Goal: Task Accomplishment & Management: Manage account settings

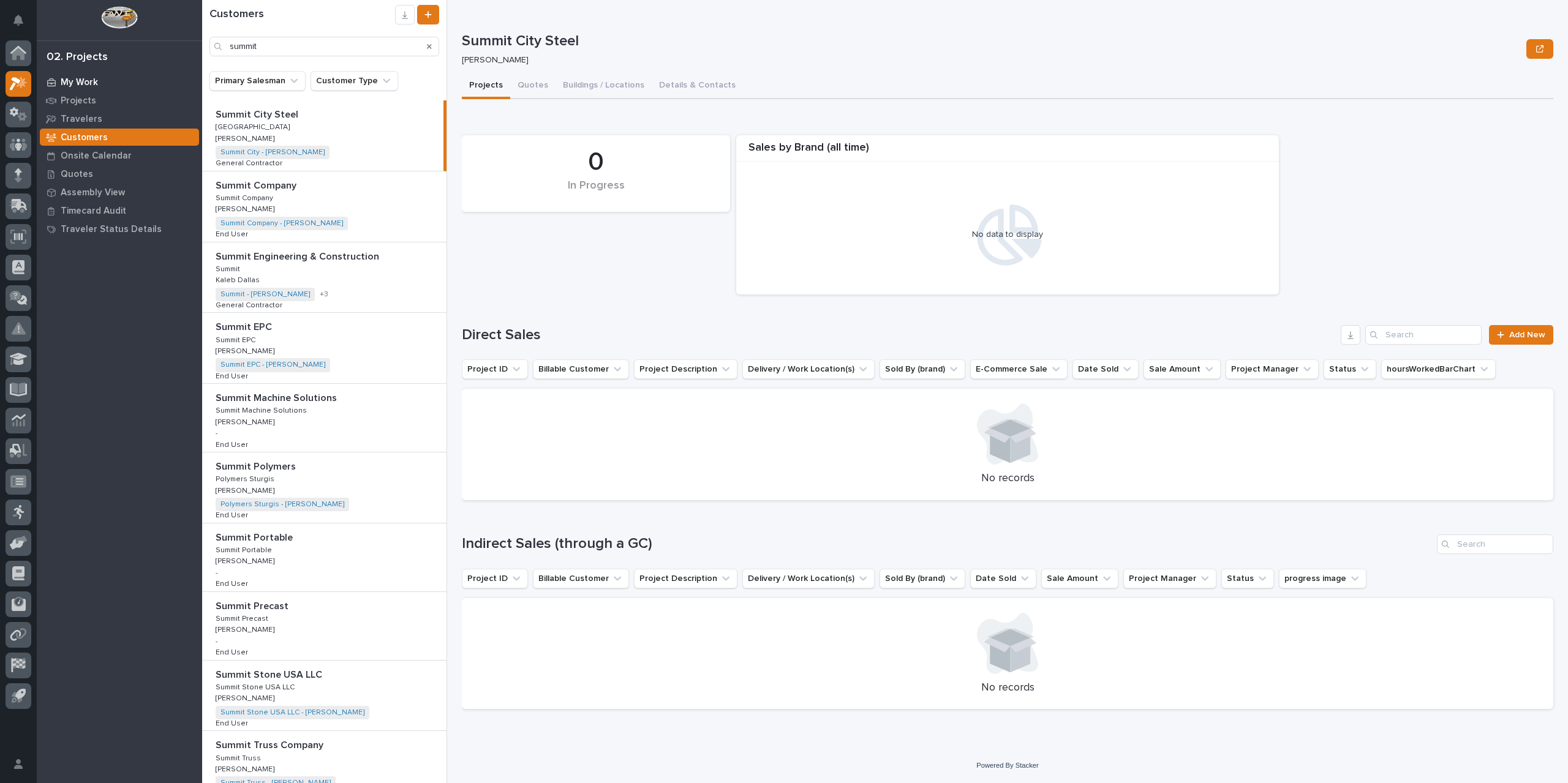
click at [70, 89] on div "My Work" at bounding box center [119, 82] width 159 height 17
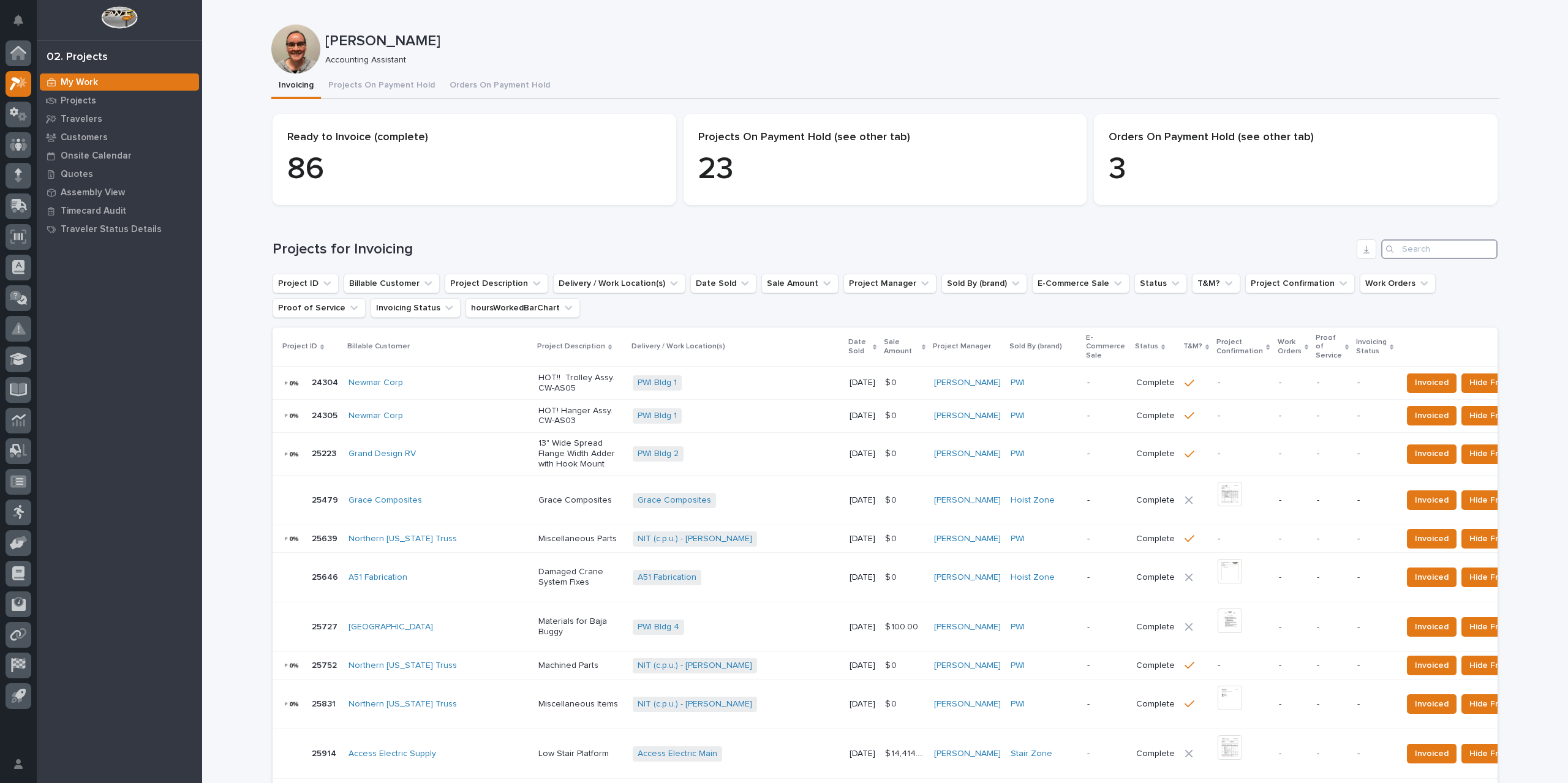
click at [1411, 250] on input "Search" at bounding box center [1439, 249] width 116 height 19
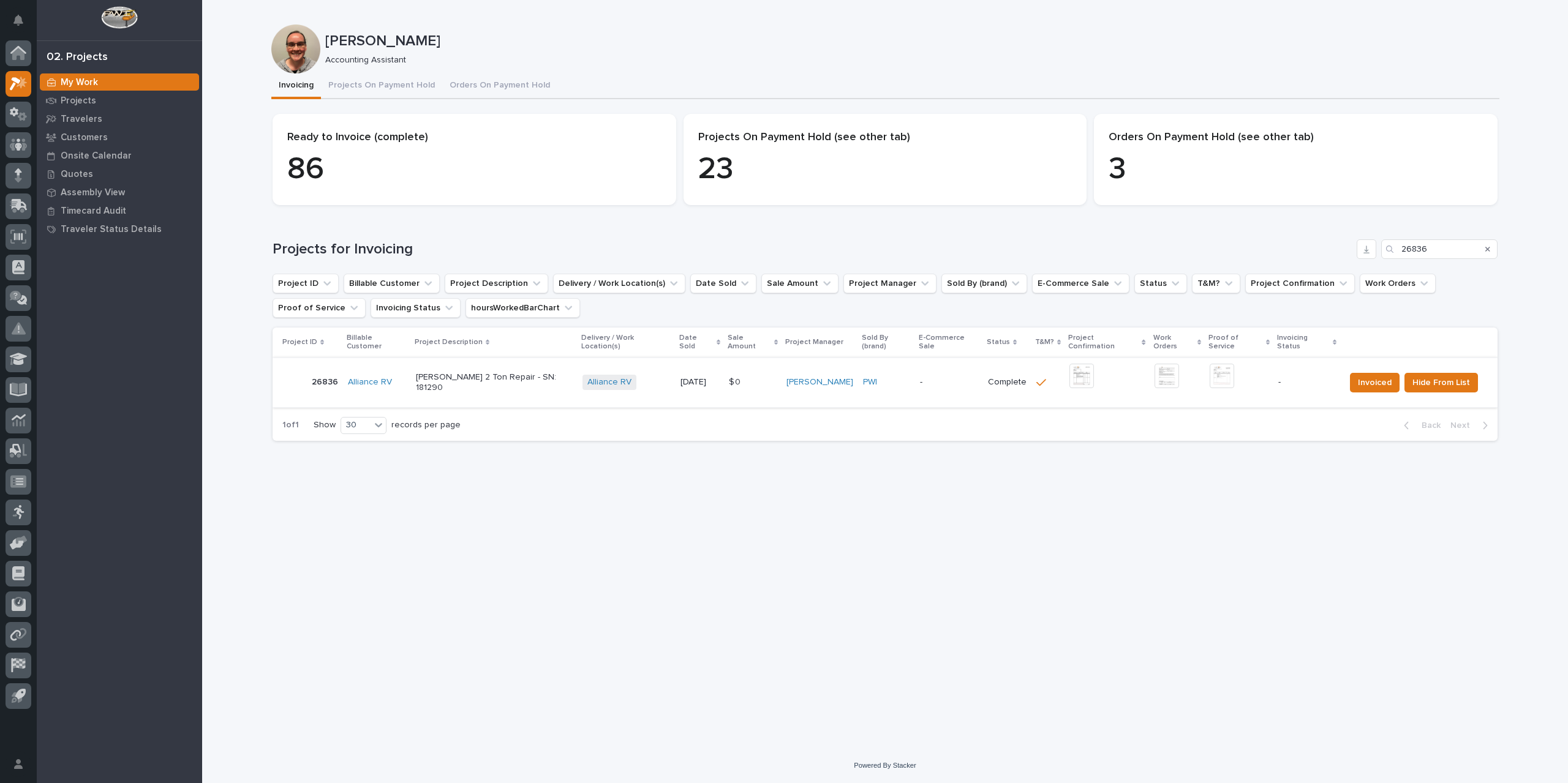
click at [1069, 375] on img at bounding box center [1081, 375] width 24 height 24
click at [1216, 366] on img at bounding box center [1222, 375] width 24 height 24
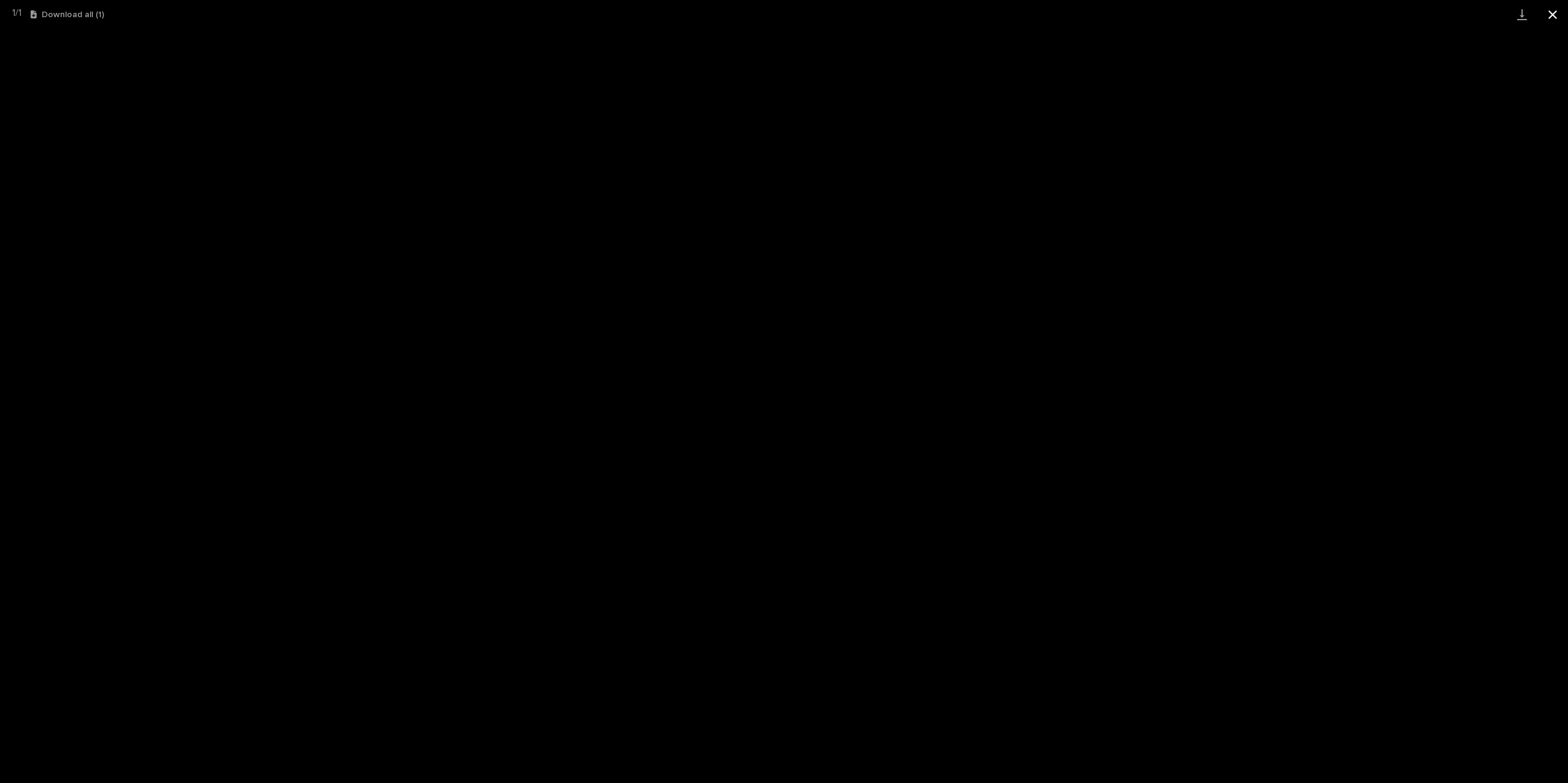
click at [1555, 13] on button "Close gallery" at bounding box center [1552, 14] width 30 height 29
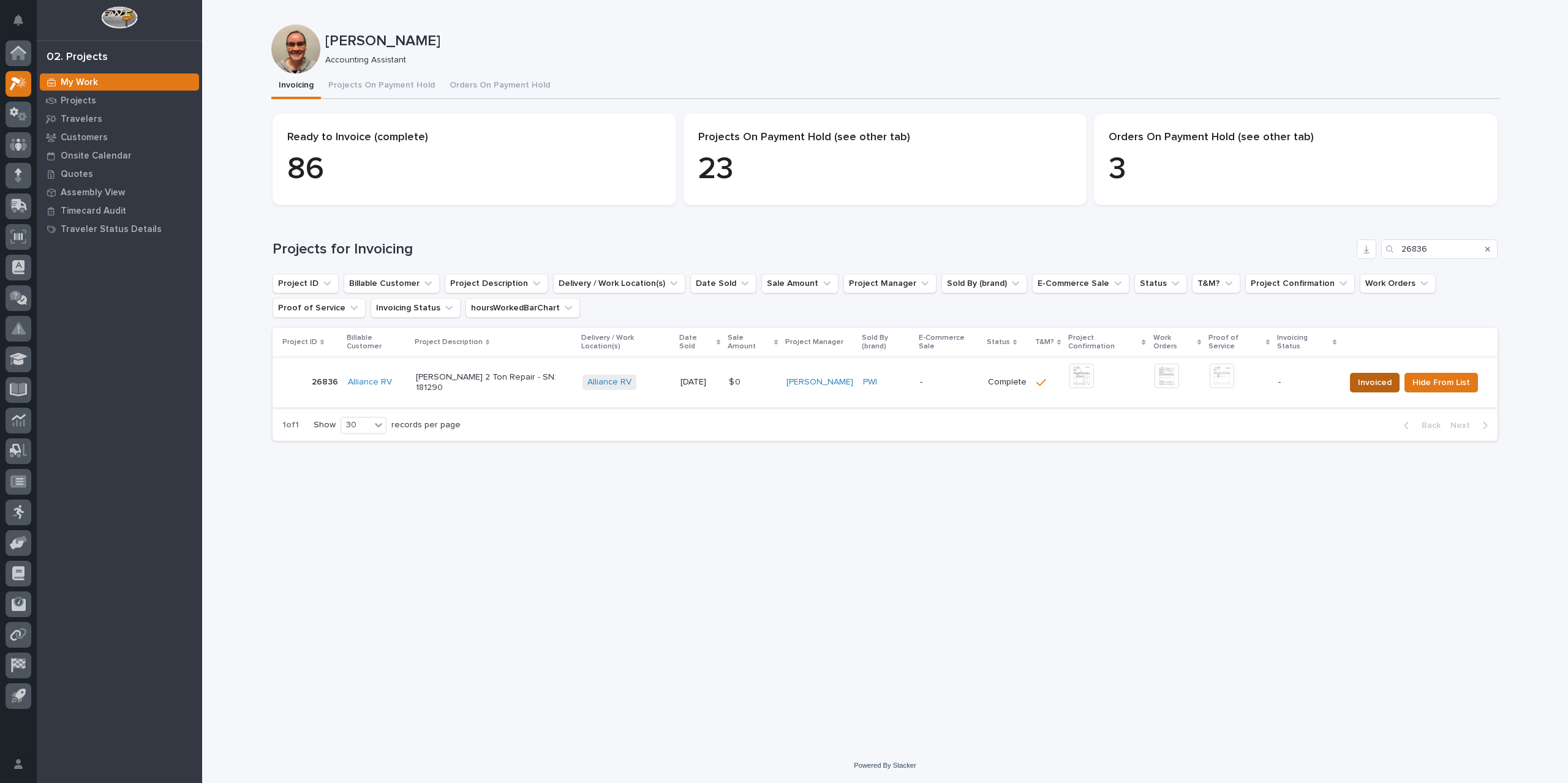
click at [1373, 375] on span "Invoiced" at bounding box center [1374, 382] width 34 height 14
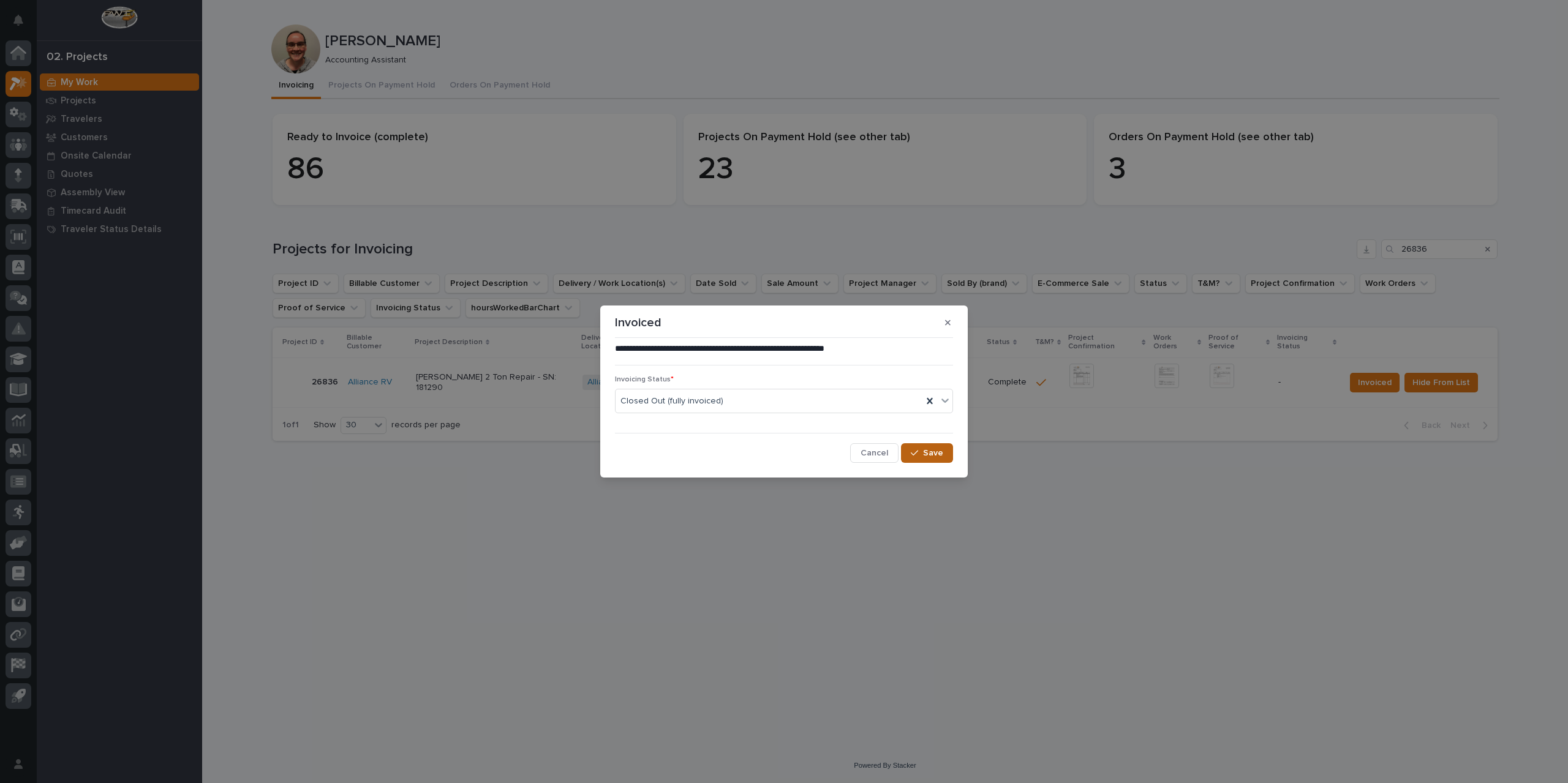
click at [934, 455] on span "Save" at bounding box center [933, 453] width 20 height 11
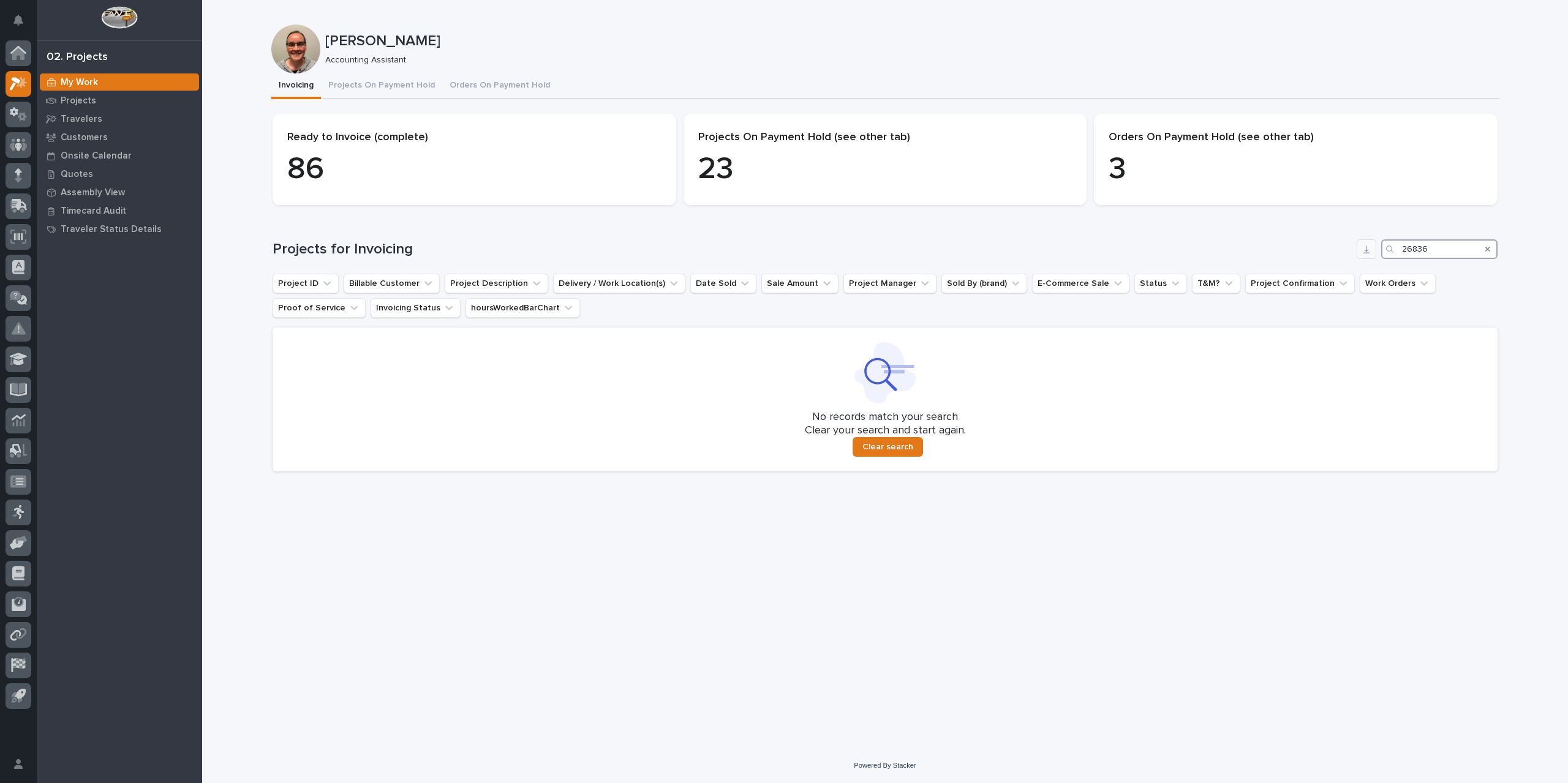
drag, startPoint x: 1436, startPoint y: 251, endPoint x: 1357, endPoint y: 254, distance: 79.1
click at [1357, 254] on div "Projects for Invoicing 26836" at bounding box center [884, 249] width 1225 height 19
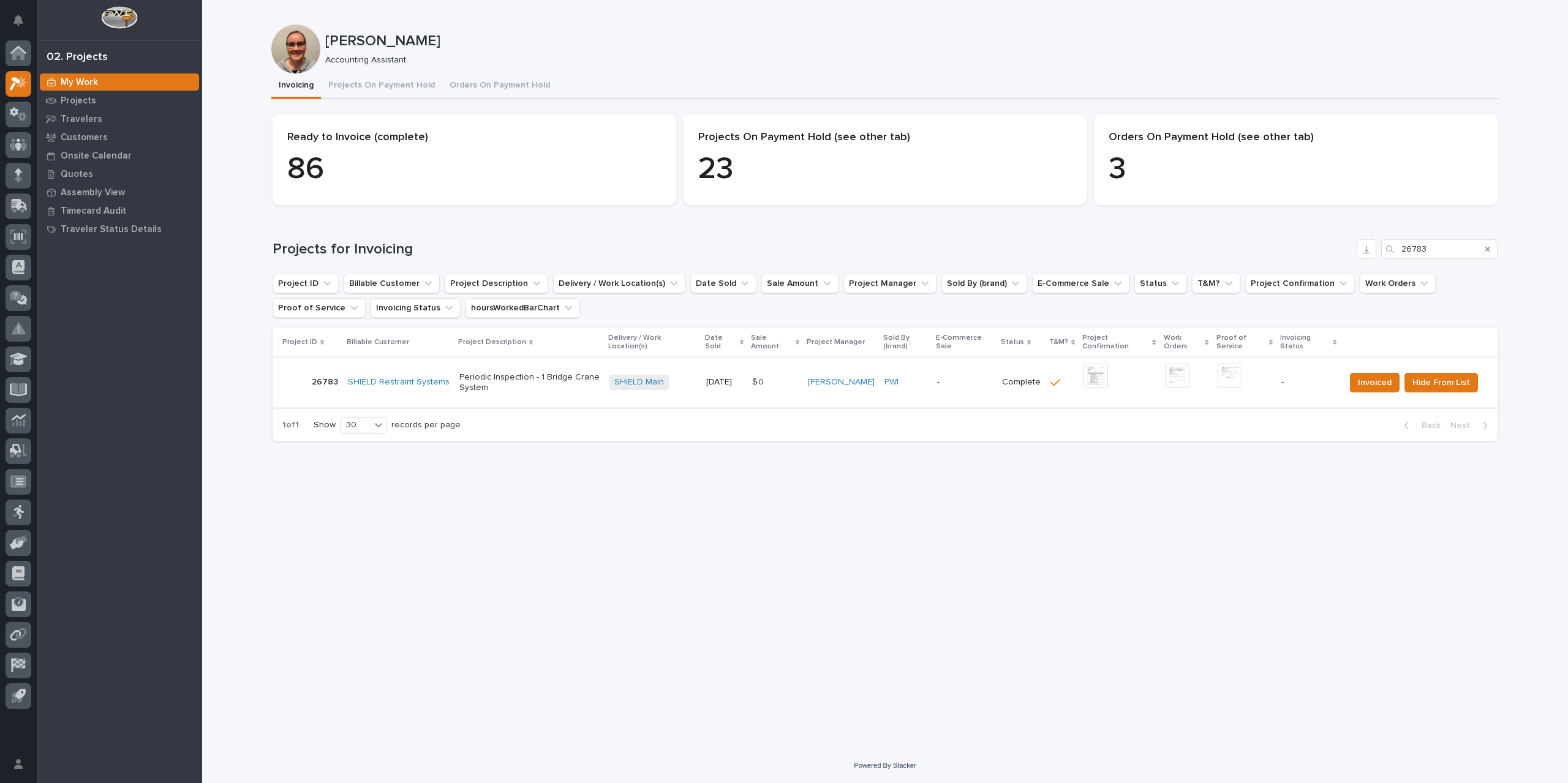
click at [1100, 375] on img at bounding box center [1095, 375] width 24 height 24
click at [1228, 379] on img at bounding box center [1229, 375] width 24 height 24
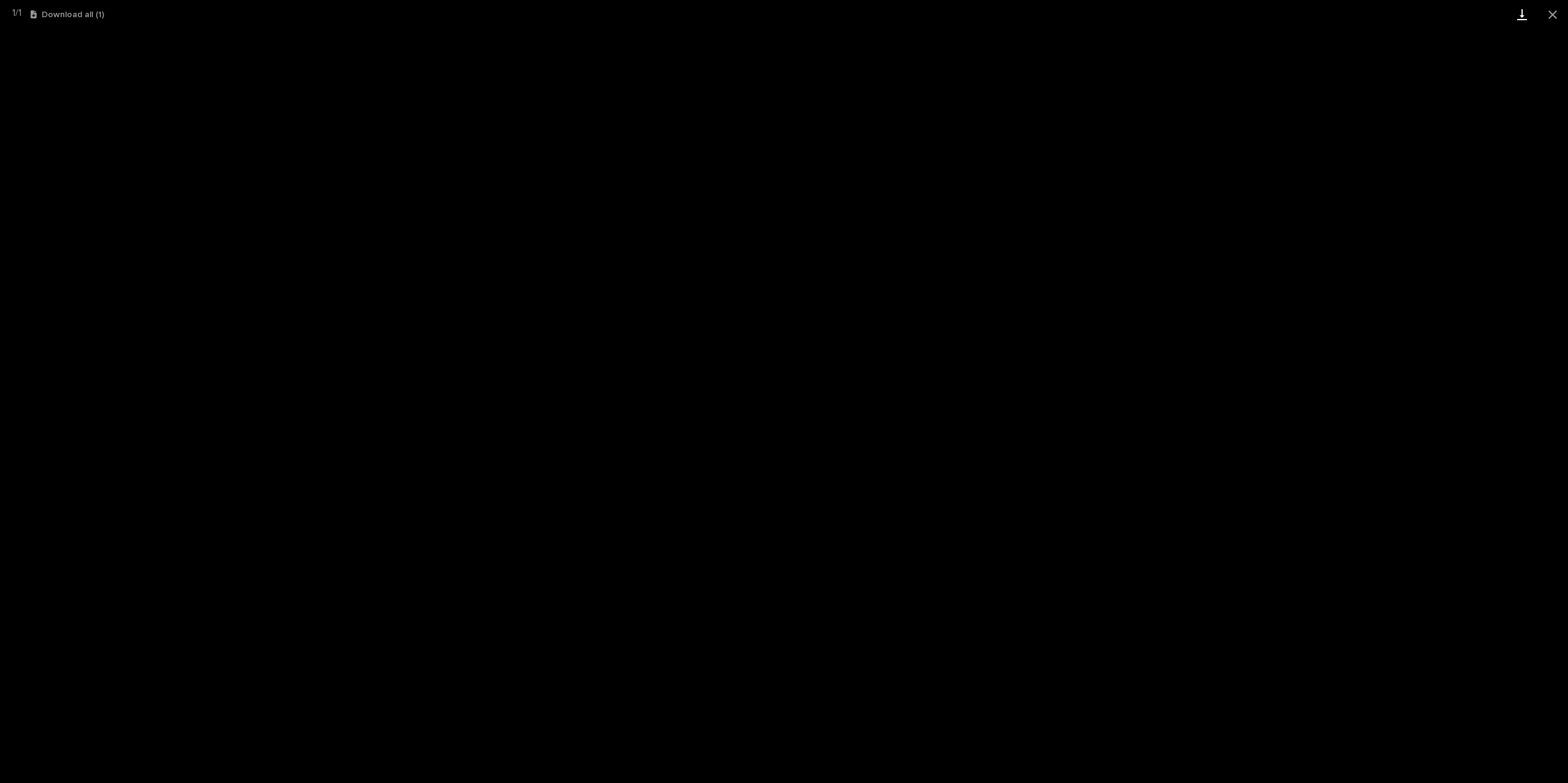
drag, startPoint x: 1550, startPoint y: 15, endPoint x: 1517, endPoint y: 18, distance: 33.1
click at [1550, 15] on button "Close gallery" at bounding box center [1552, 14] width 30 height 29
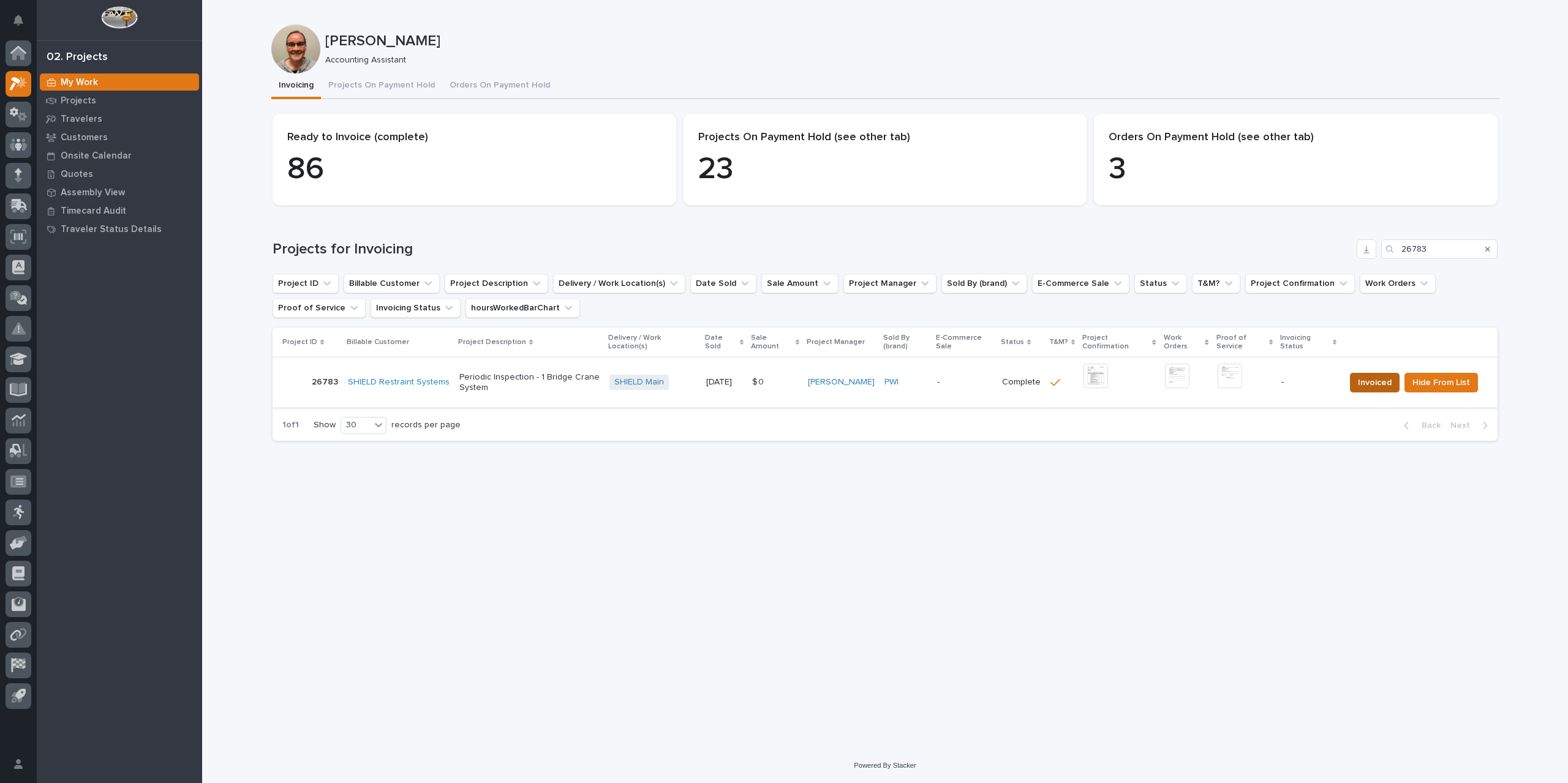
click at [1382, 385] on span "Invoiced" at bounding box center [1374, 382] width 34 height 14
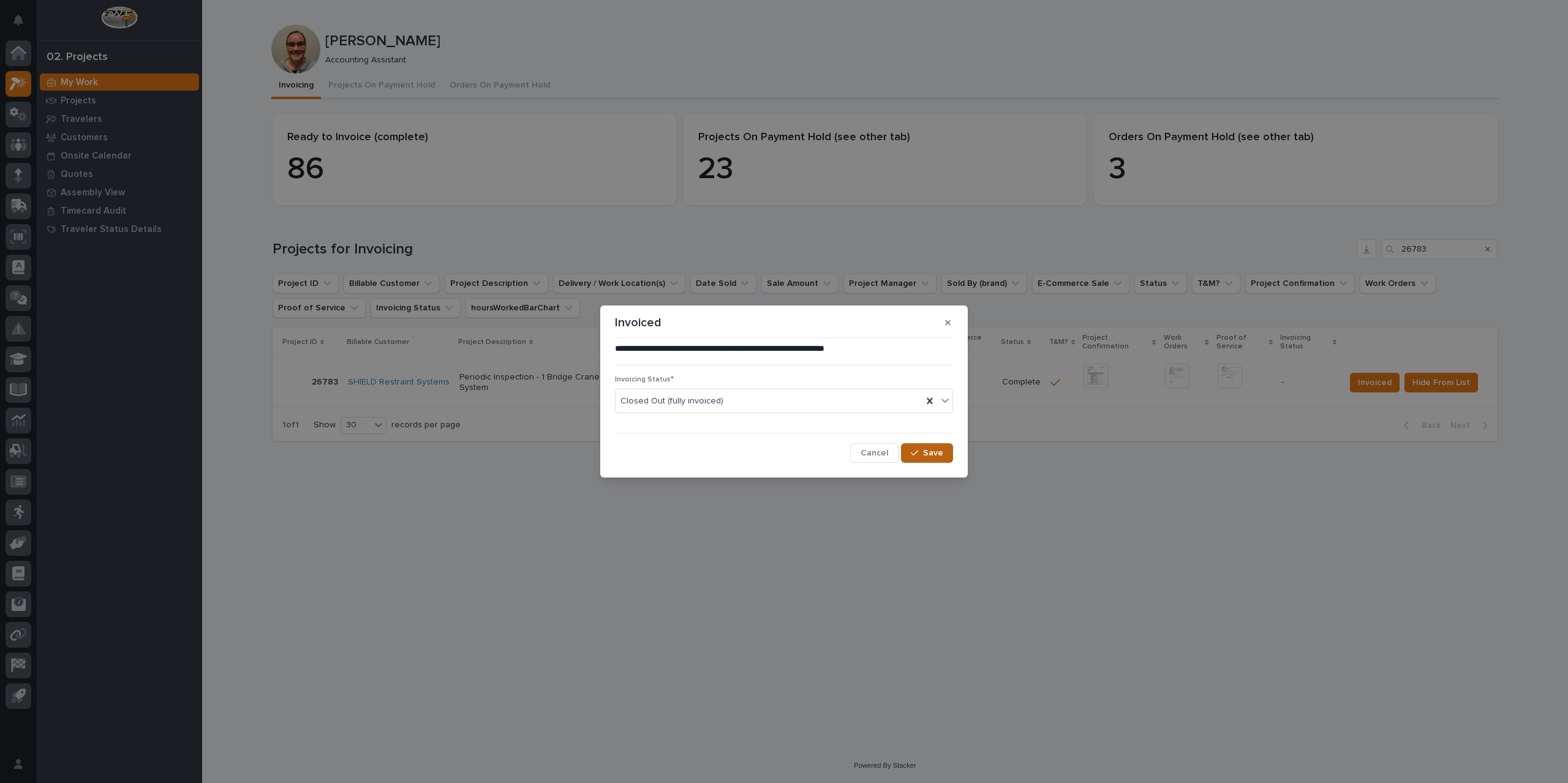
click at [939, 448] on span "Save" at bounding box center [933, 453] width 20 height 11
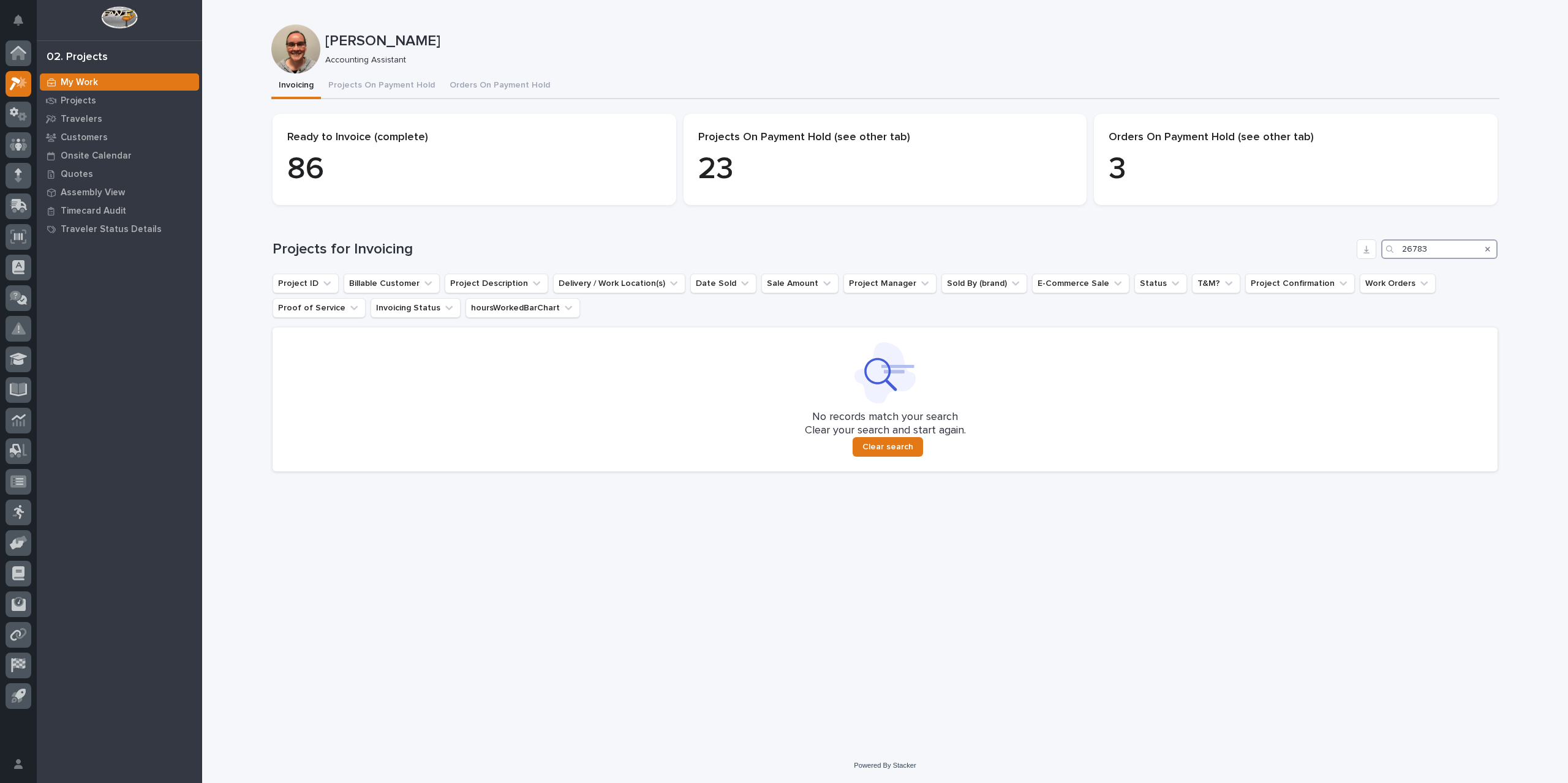
click at [1466, 247] on input "26783" at bounding box center [1439, 249] width 116 height 19
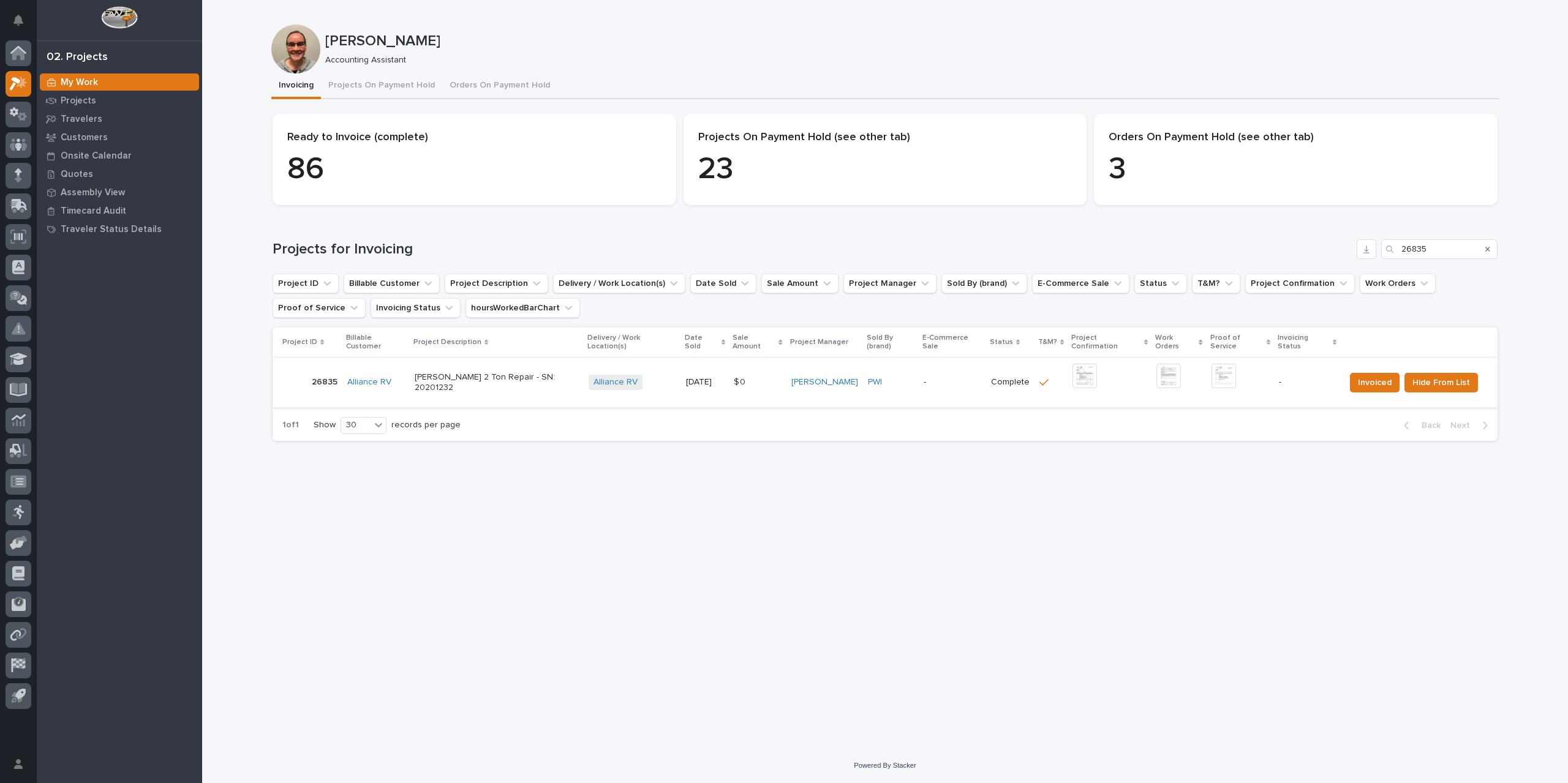
click at [1072, 373] on img at bounding box center [1084, 375] width 24 height 24
click at [1222, 367] on img at bounding box center [1223, 375] width 24 height 24
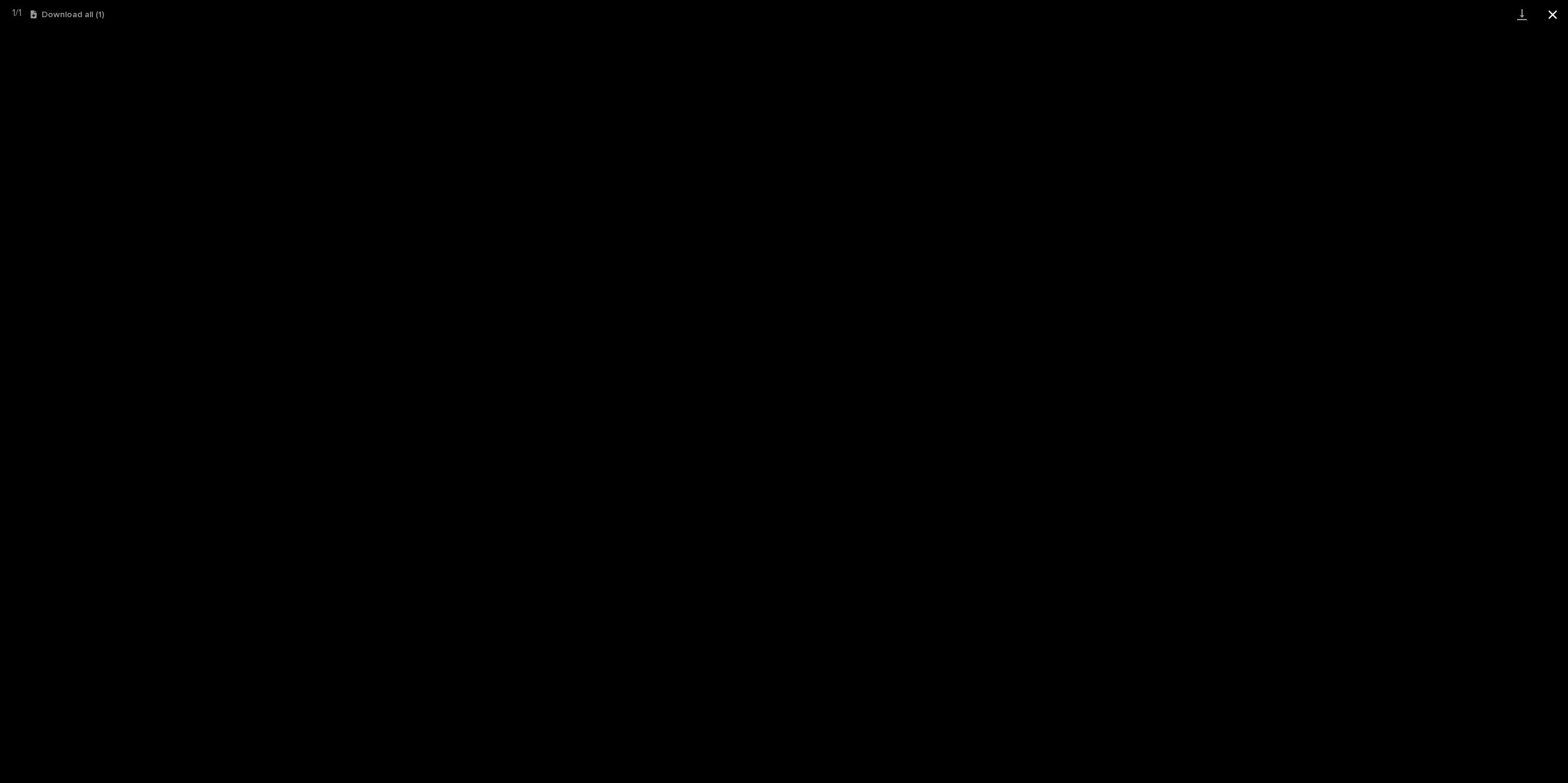
click at [1556, 14] on button "Close gallery" at bounding box center [1552, 14] width 30 height 29
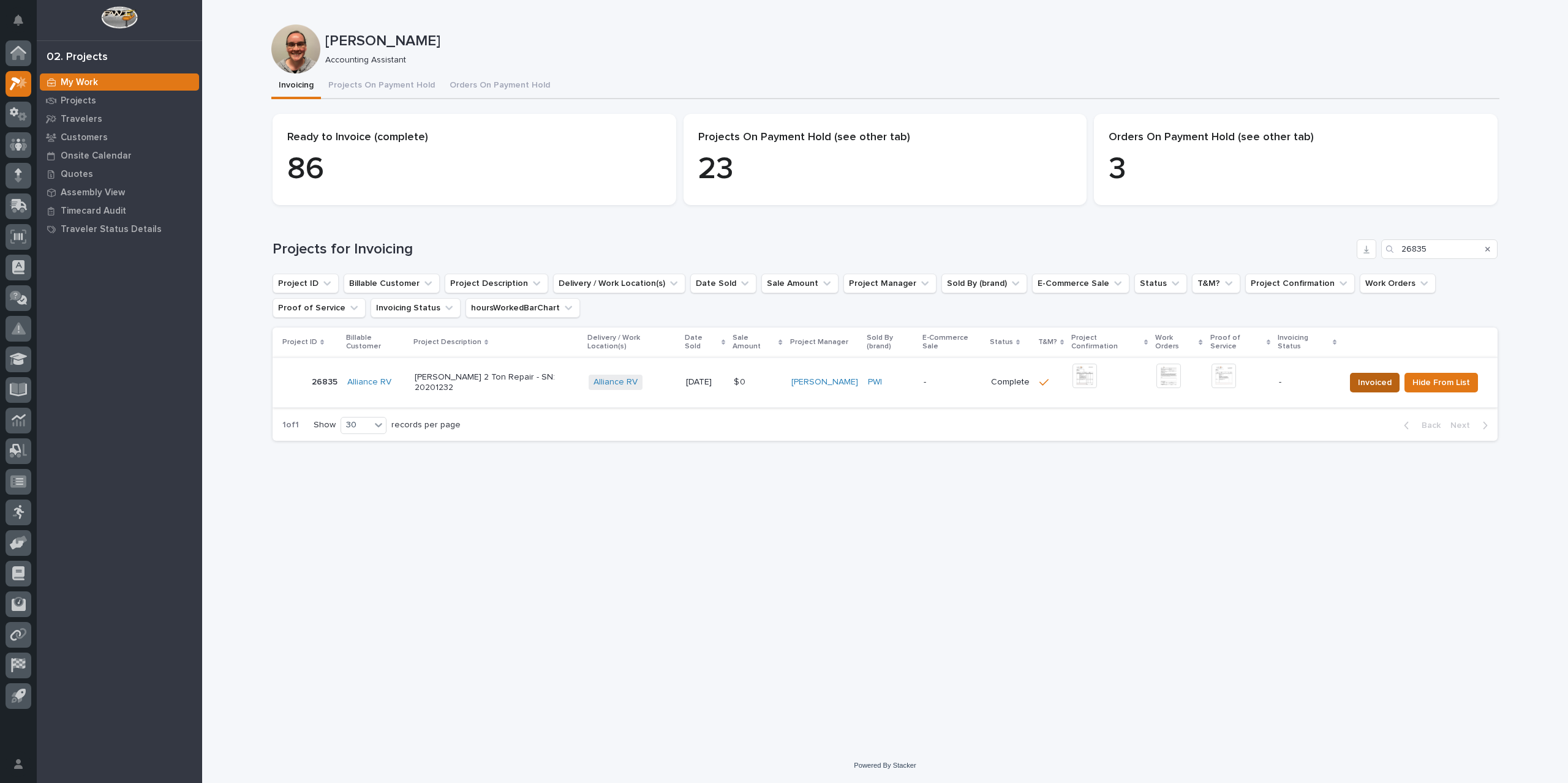
click at [1350, 373] on button "Invoiced" at bounding box center [1374, 382] width 50 height 19
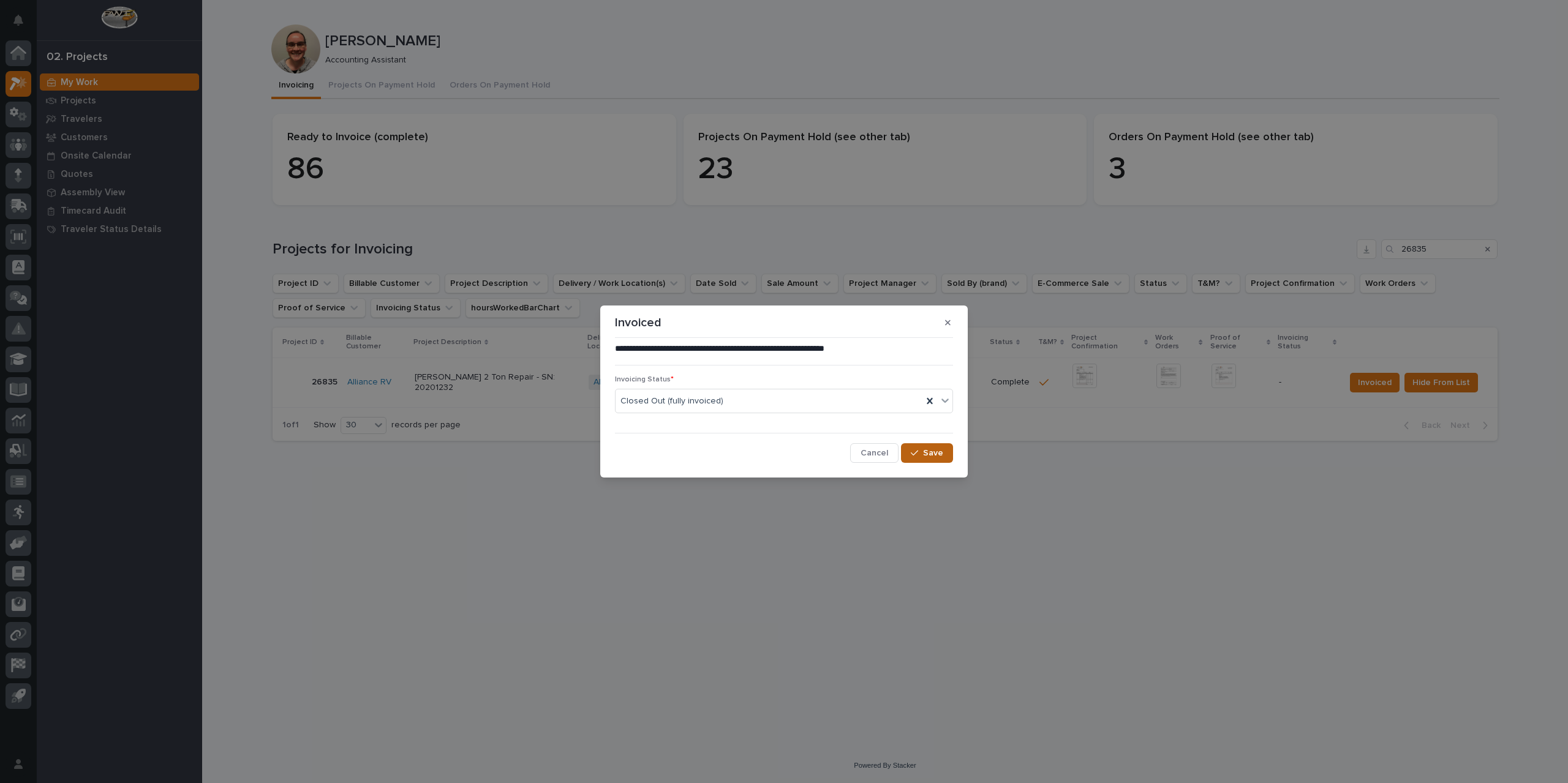
click at [930, 453] on span "Save" at bounding box center [933, 453] width 20 height 11
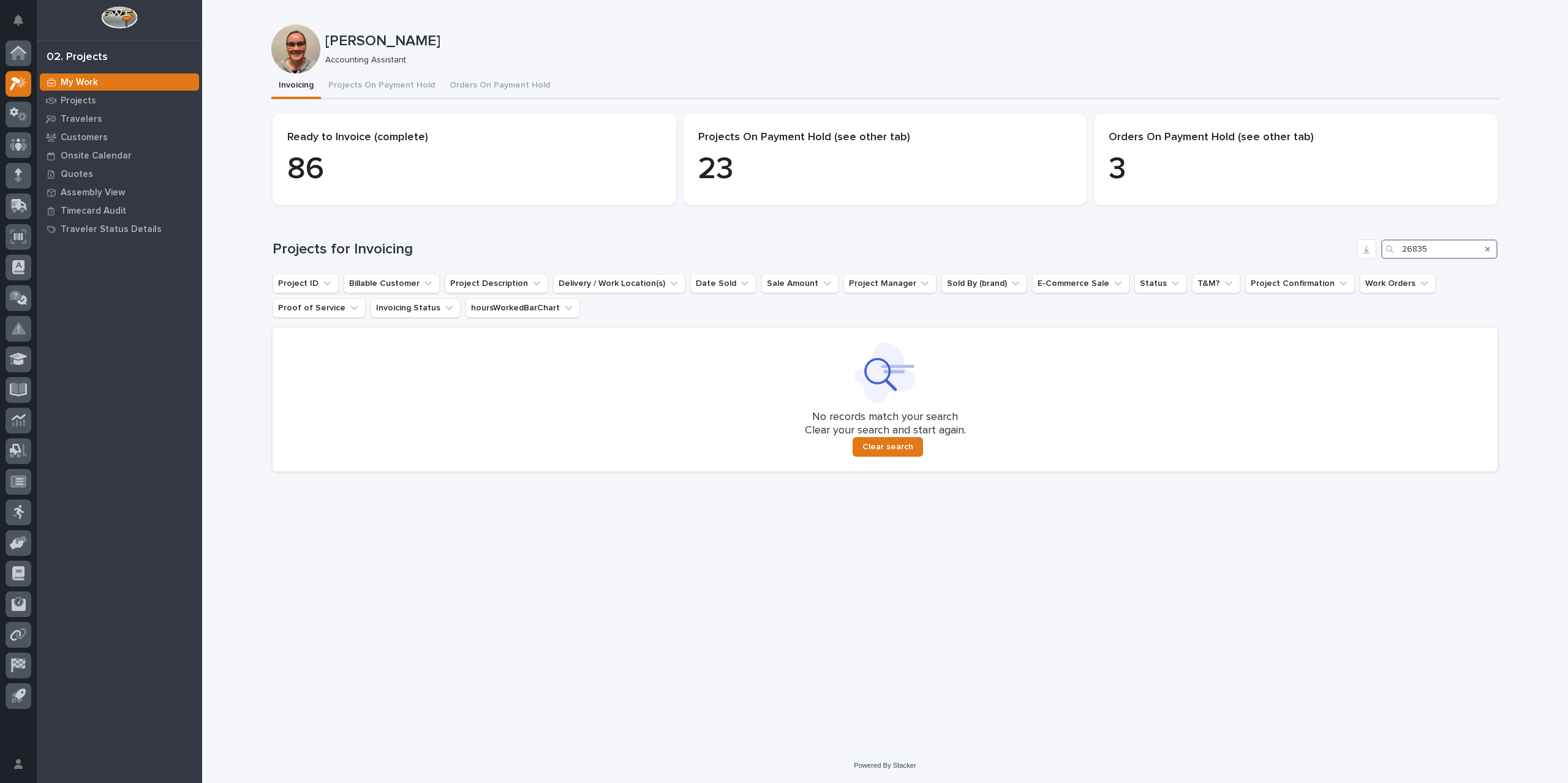
drag, startPoint x: 1440, startPoint y: 250, endPoint x: 1418, endPoint y: 255, distance: 22.6
click at [1418, 255] on input "26835" at bounding box center [1439, 249] width 116 height 19
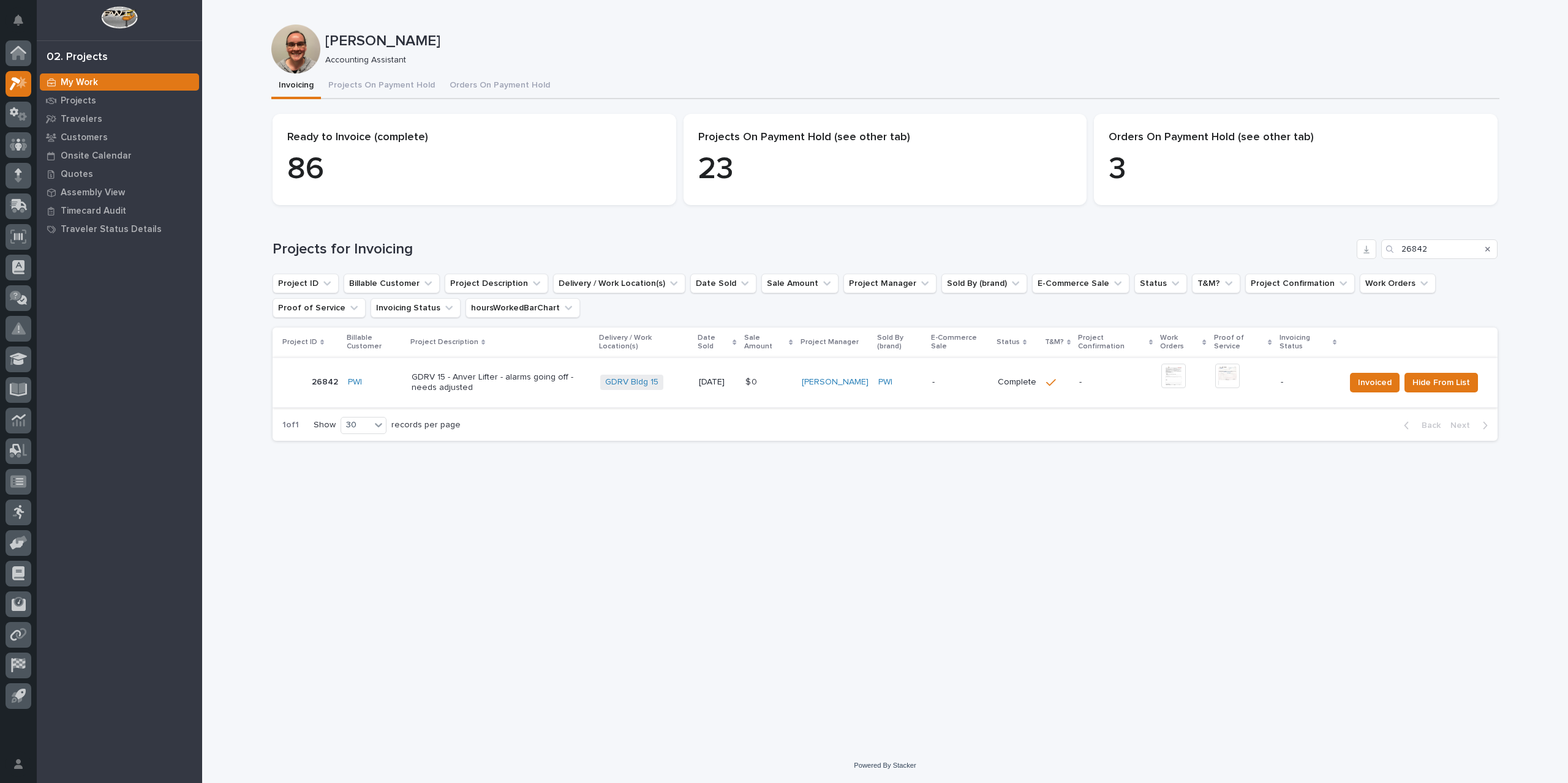
click at [1176, 374] on img at bounding box center [1173, 375] width 24 height 24
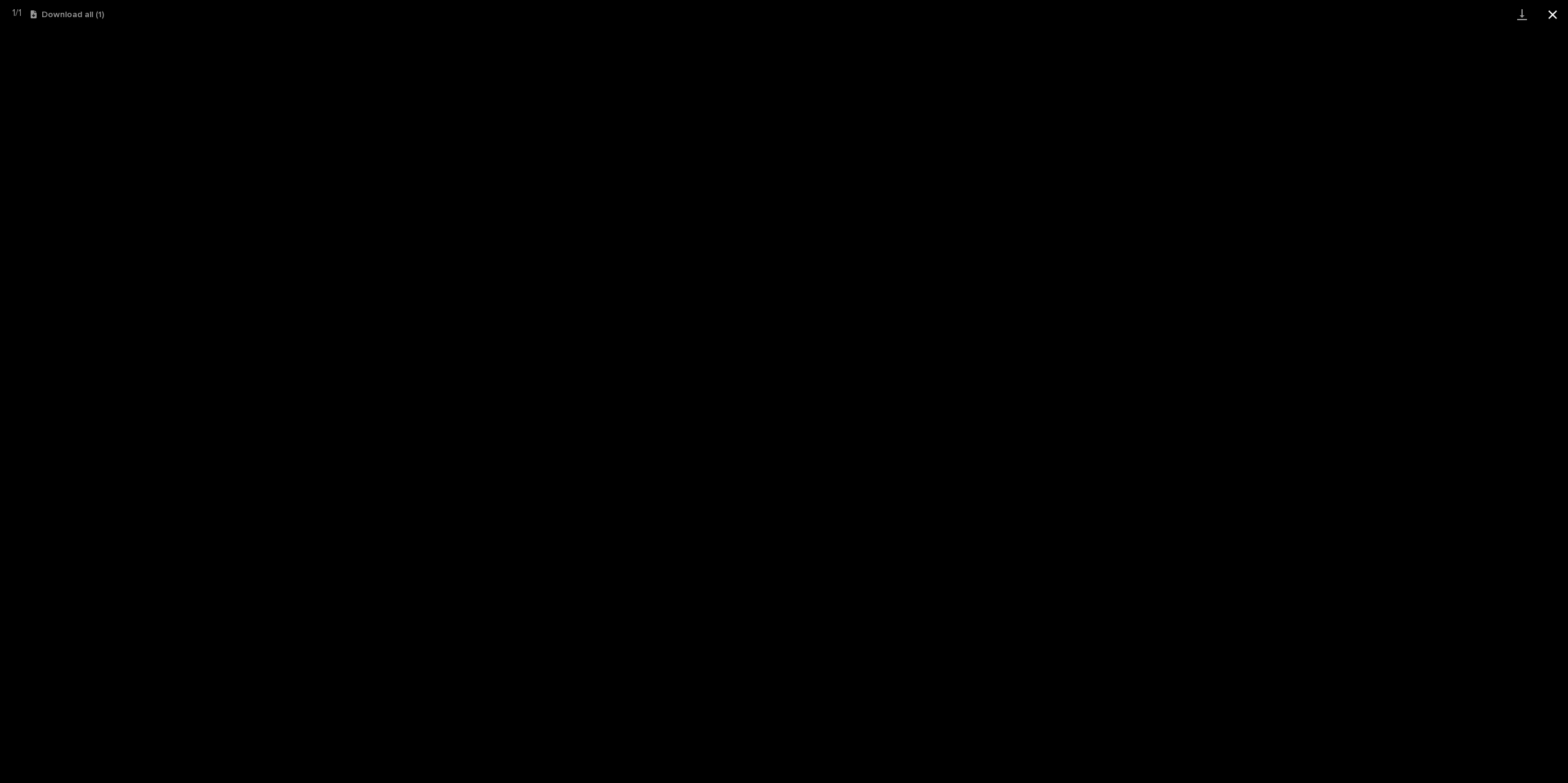
click at [1556, 12] on button "Close gallery" at bounding box center [1552, 14] width 30 height 29
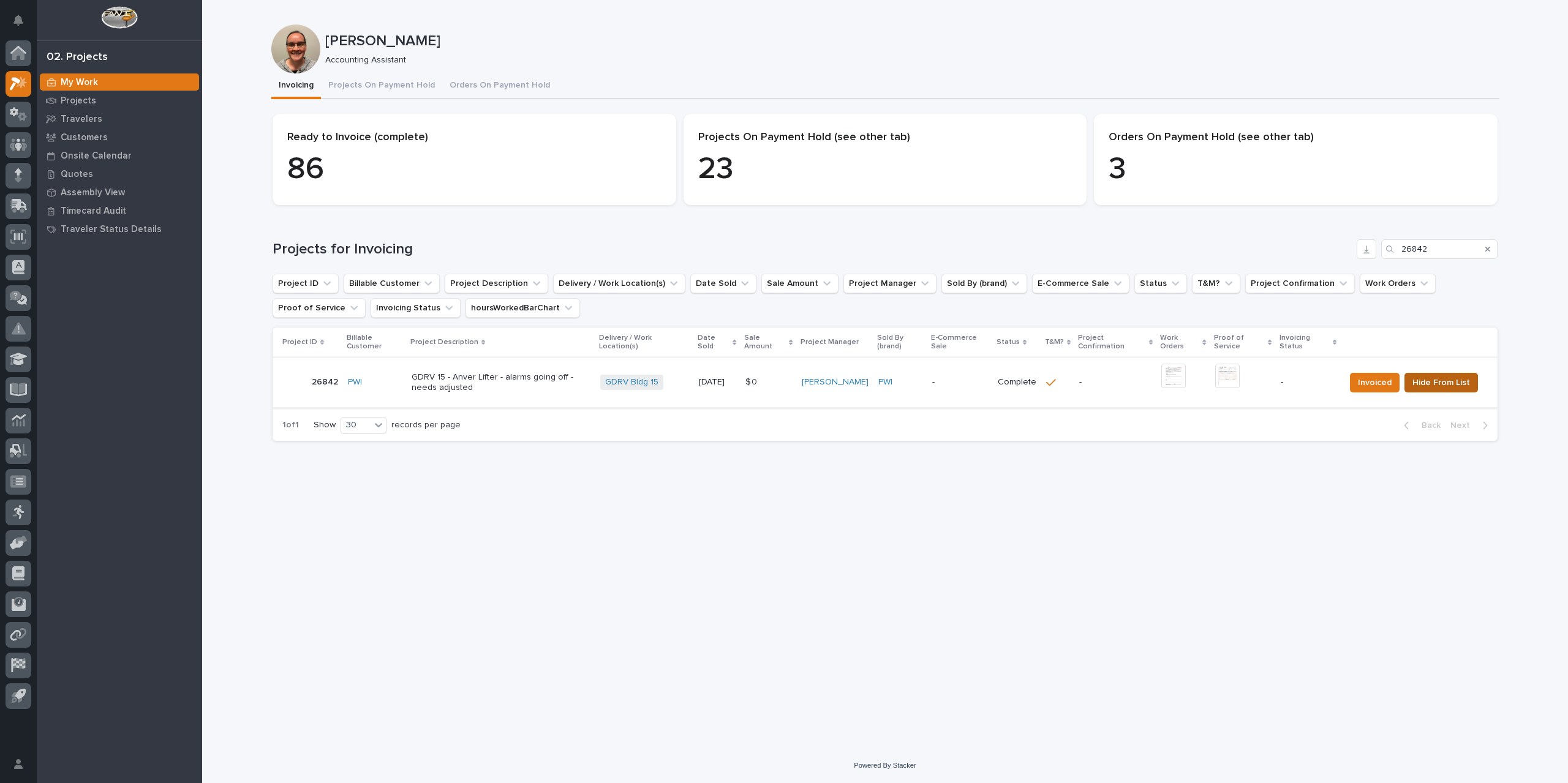
click at [1426, 389] on span "Hide From List" at bounding box center [1441, 382] width 57 height 14
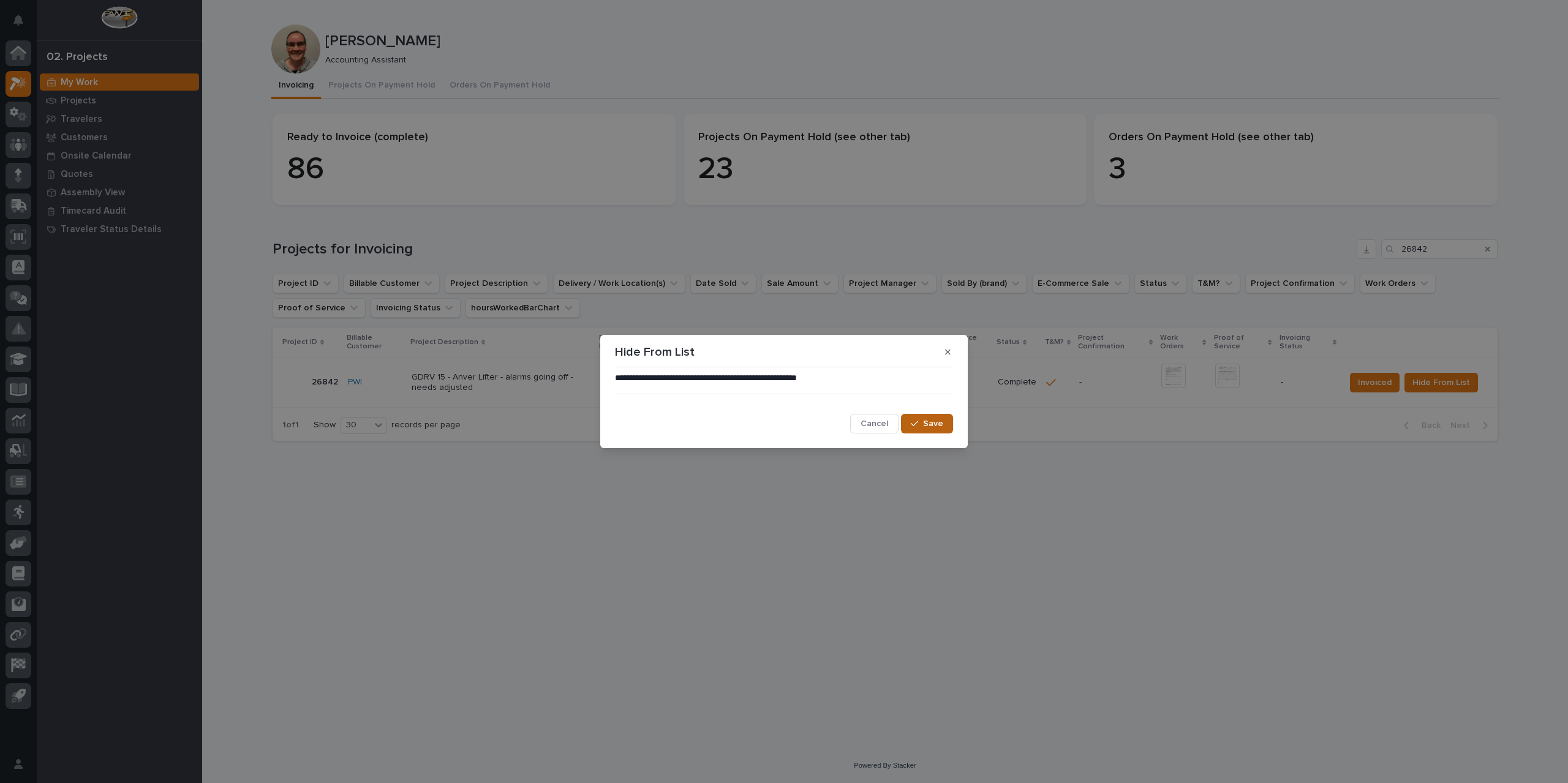
click at [929, 424] on span "Save" at bounding box center [933, 423] width 20 height 11
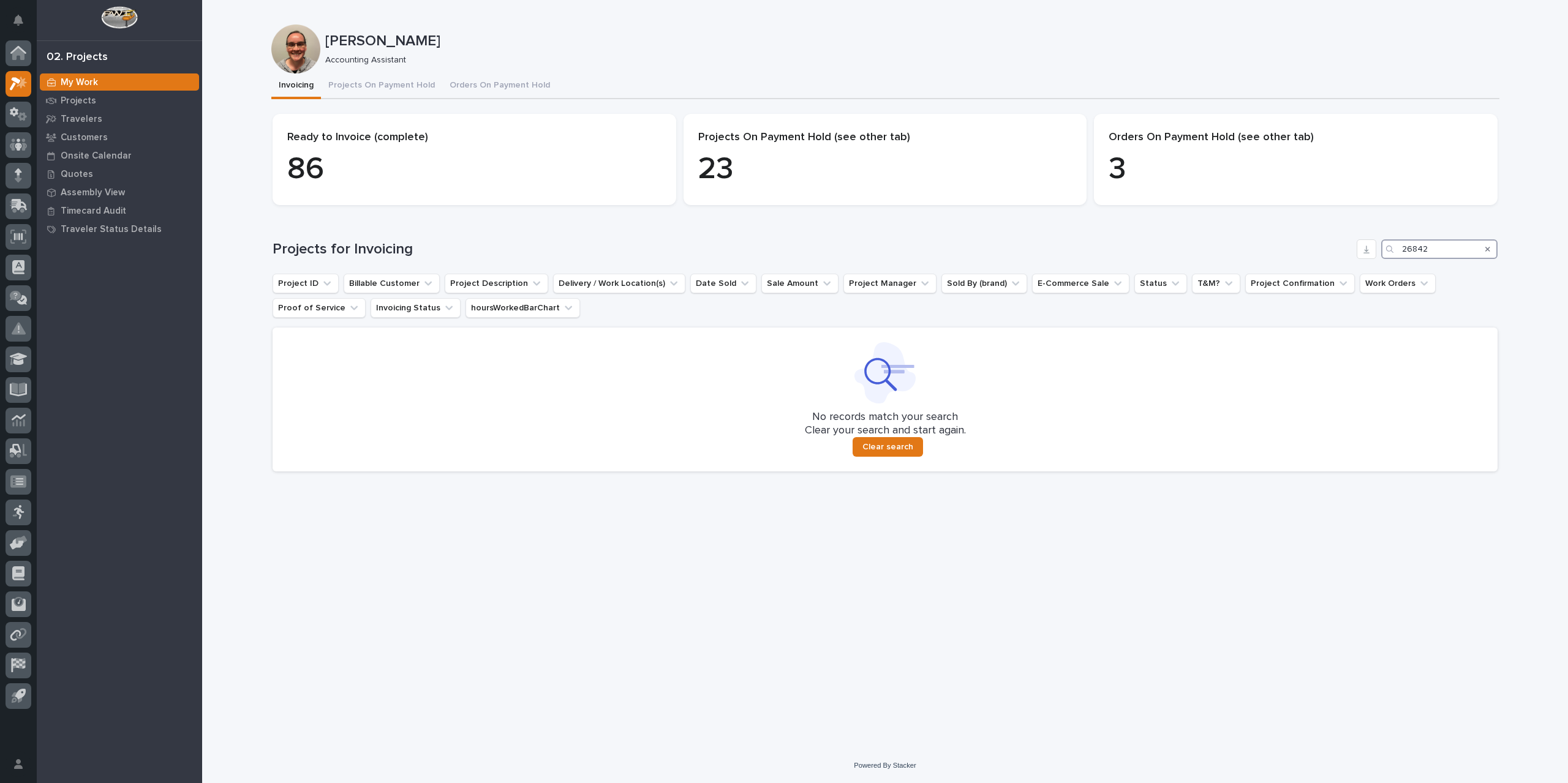
drag, startPoint x: 1439, startPoint y: 249, endPoint x: 1319, endPoint y: 257, distance: 120.3
click at [1319, 257] on div "Projects for Invoicing 26842" at bounding box center [884, 249] width 1225 height 19
type input "26794"
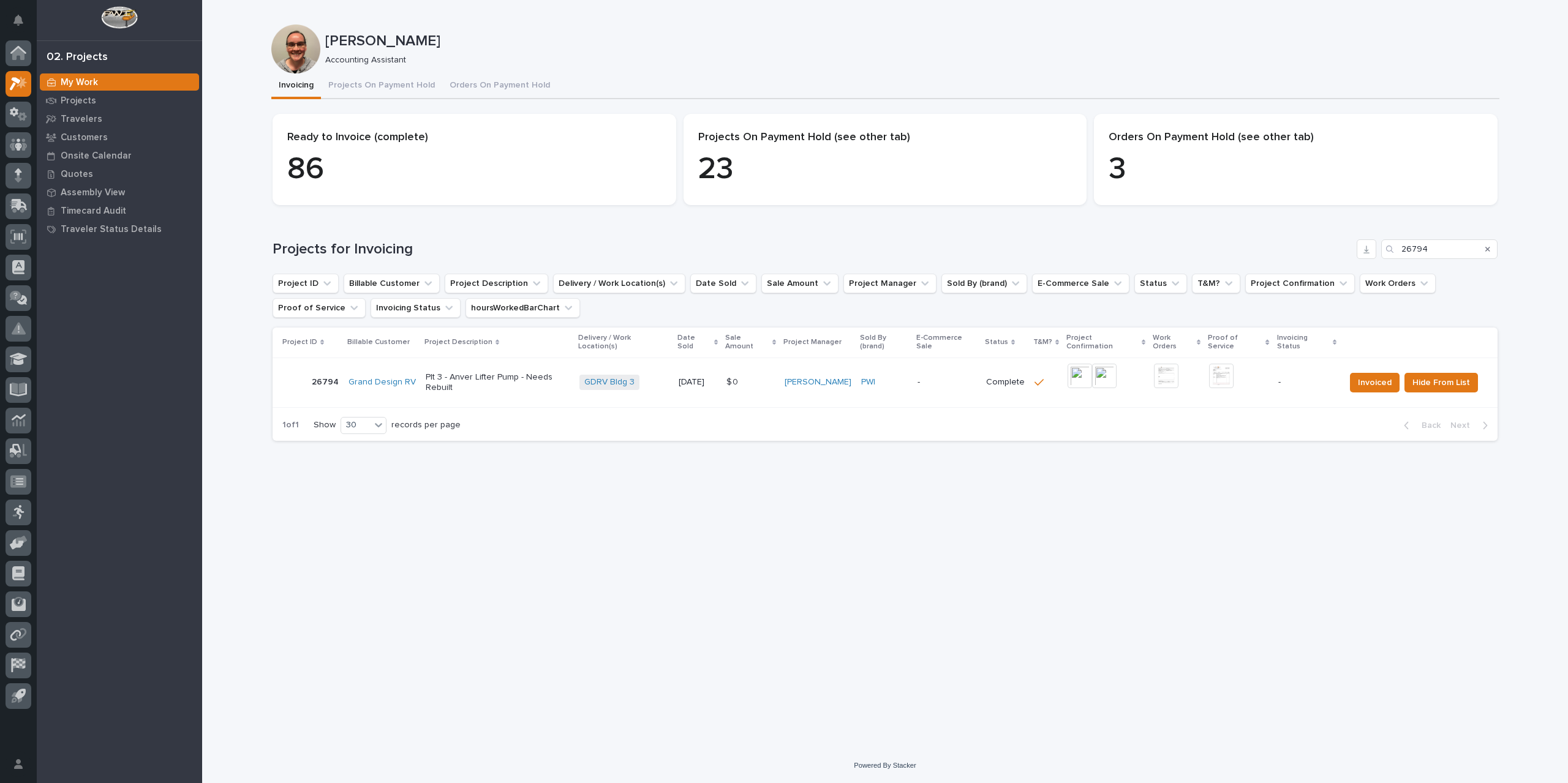
click at [1066, 370] on td "+ 0 This file cannot be opened Download File" at bounding box center [1105, 382] width 86 height 50
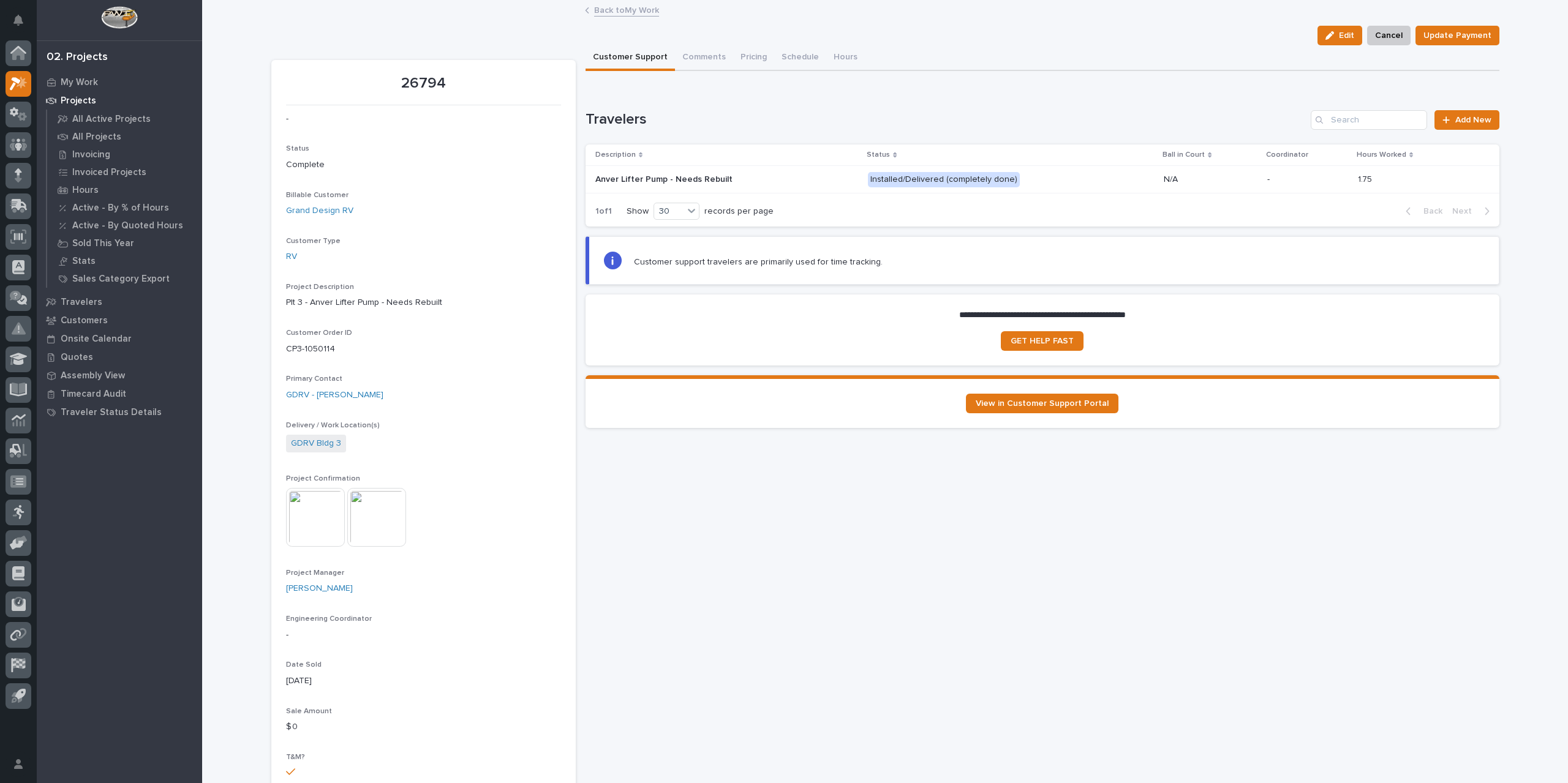
click at [596, 9] on link "Back to My Work" at bounding box center [626, 9] width 65 height 14
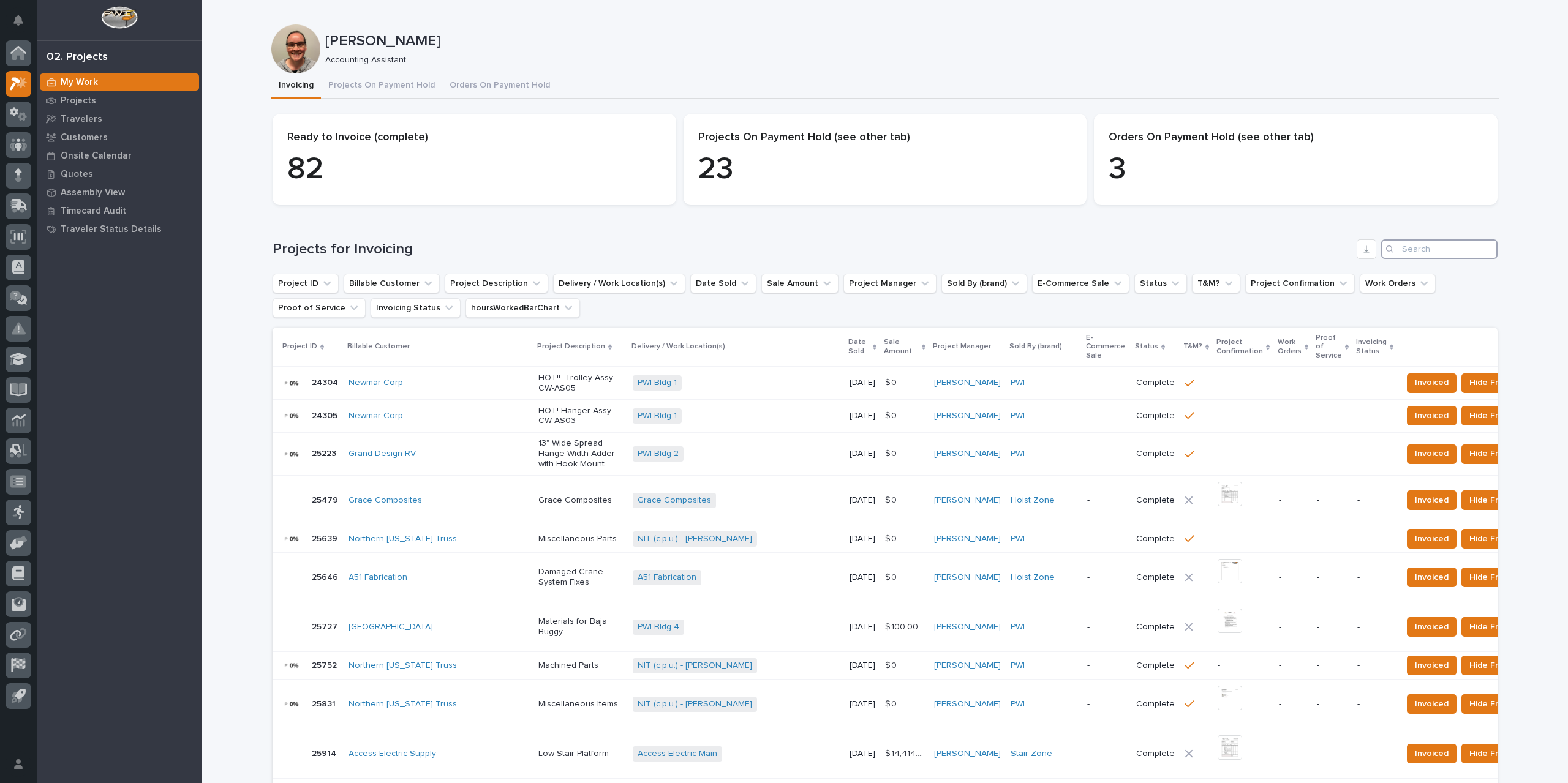
click at [1429, 252] on input "Search" at bounding box center [1439, 249] width 116 height 19
type input "26794"
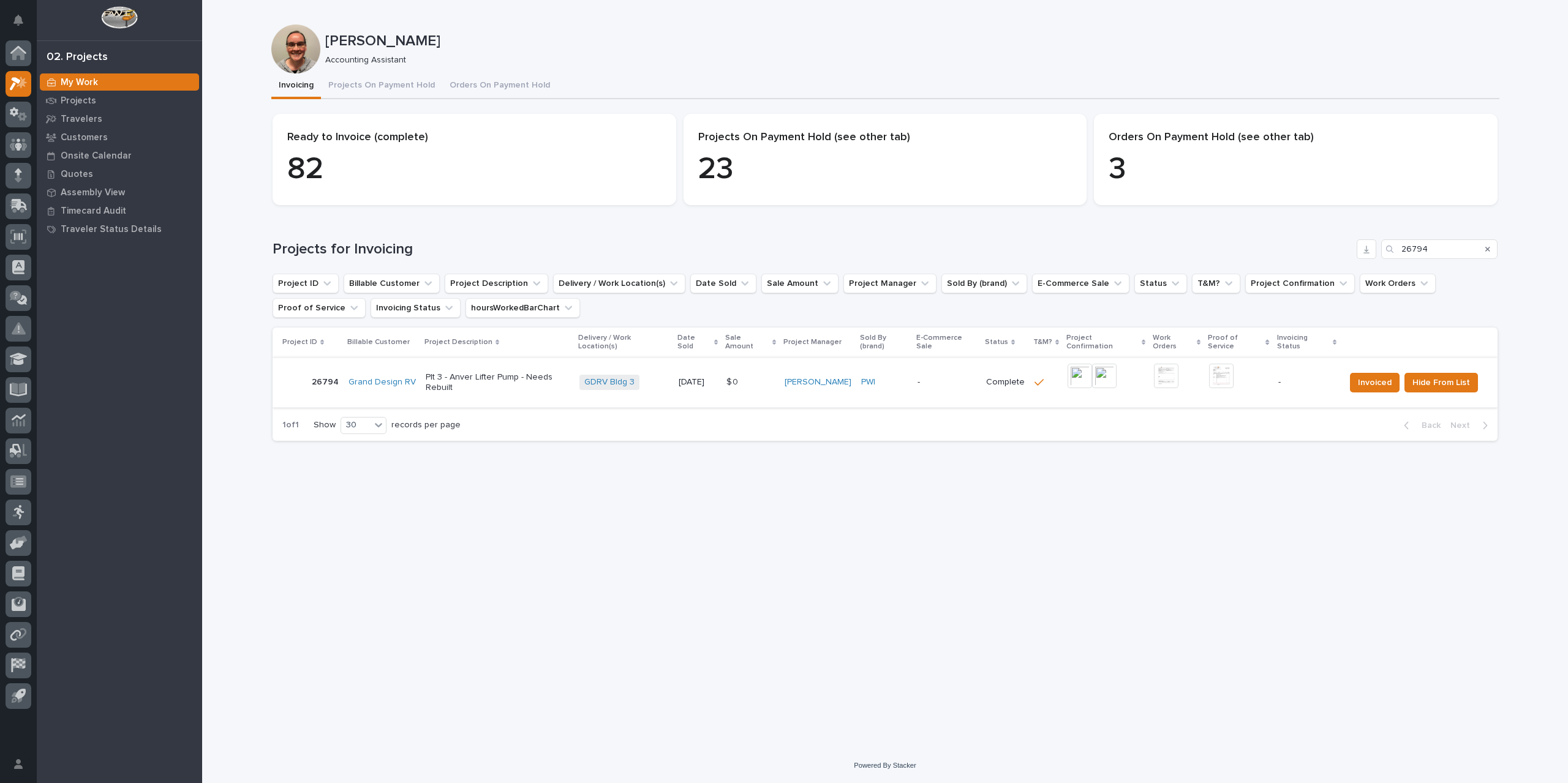
click at [1076, 367] on img at bounding box center [1079, 375] width 24 height 24
click at [1225, 372] on img at bounding box center [1221, 375] width 24 height 24
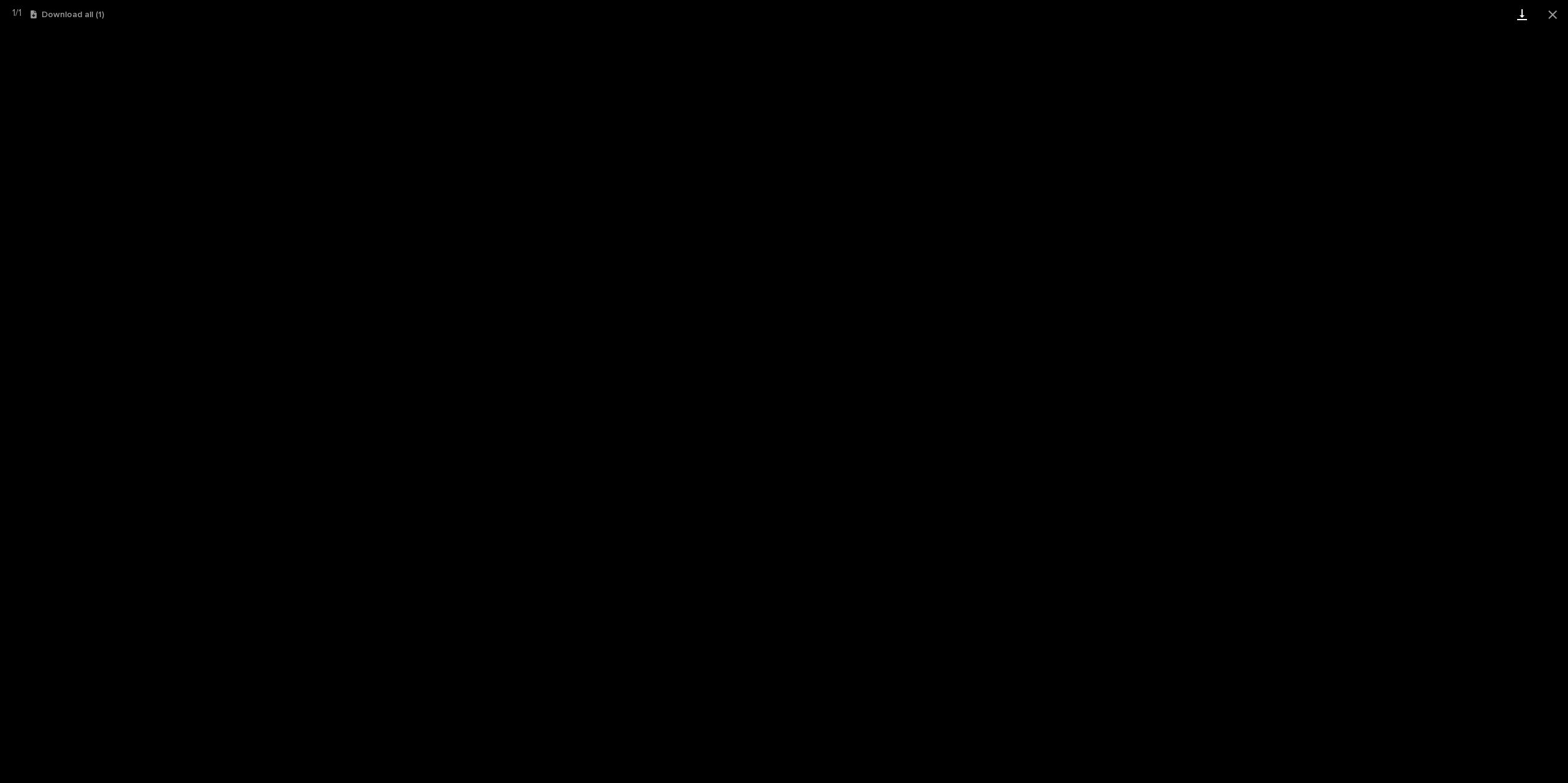
drag, startPoint x: 1552, startPoint y: 10, endPoint x: 1514, endPoint y: 5, distance: 38.3
click at [1552, 10] on button "Close gallery" at bounding box center [1552, 14] width 30 height 29
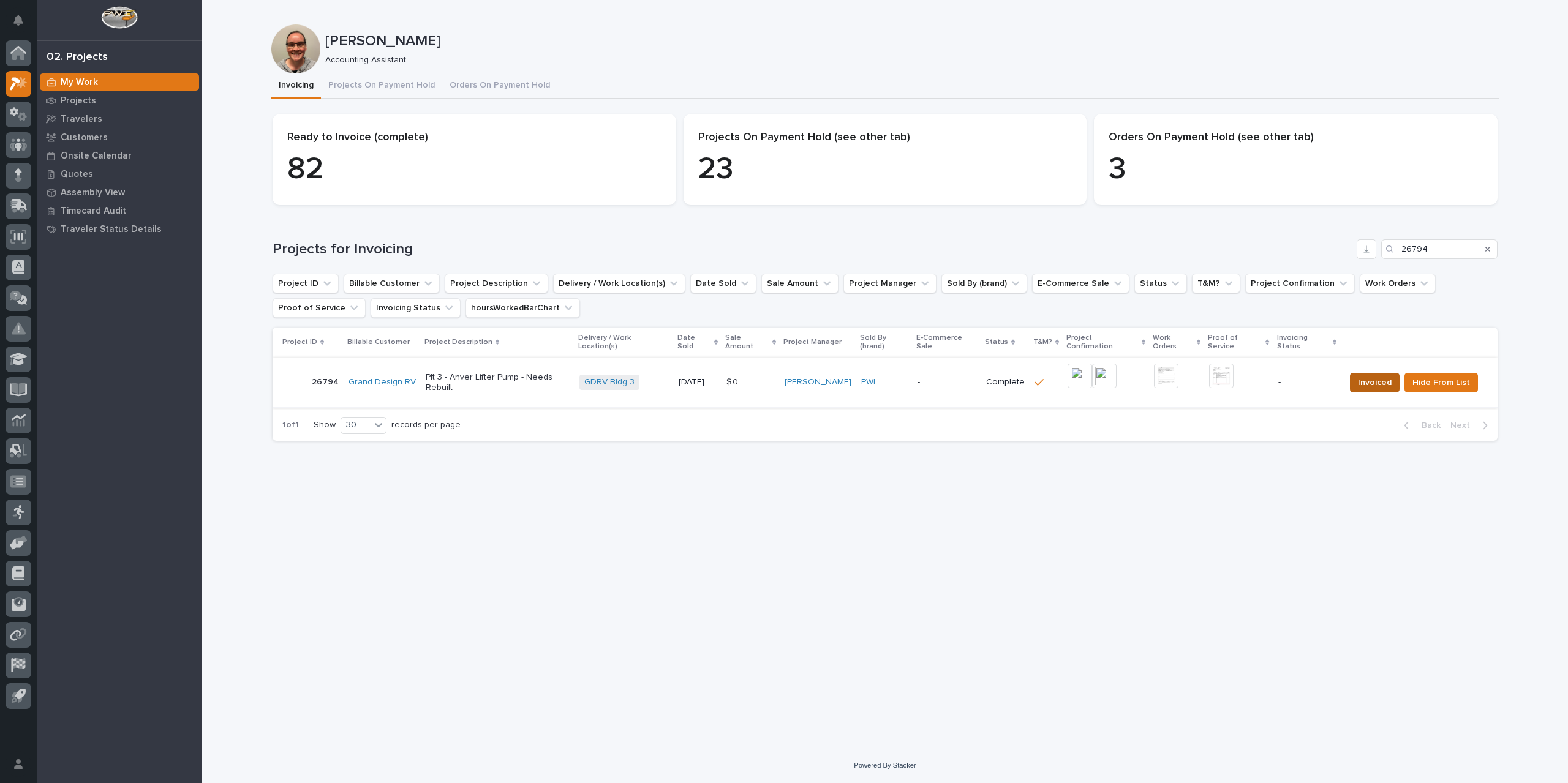
click at [1371, 375] on span "Invoiced" at bounding box center [1374, 382] width 34 height 14
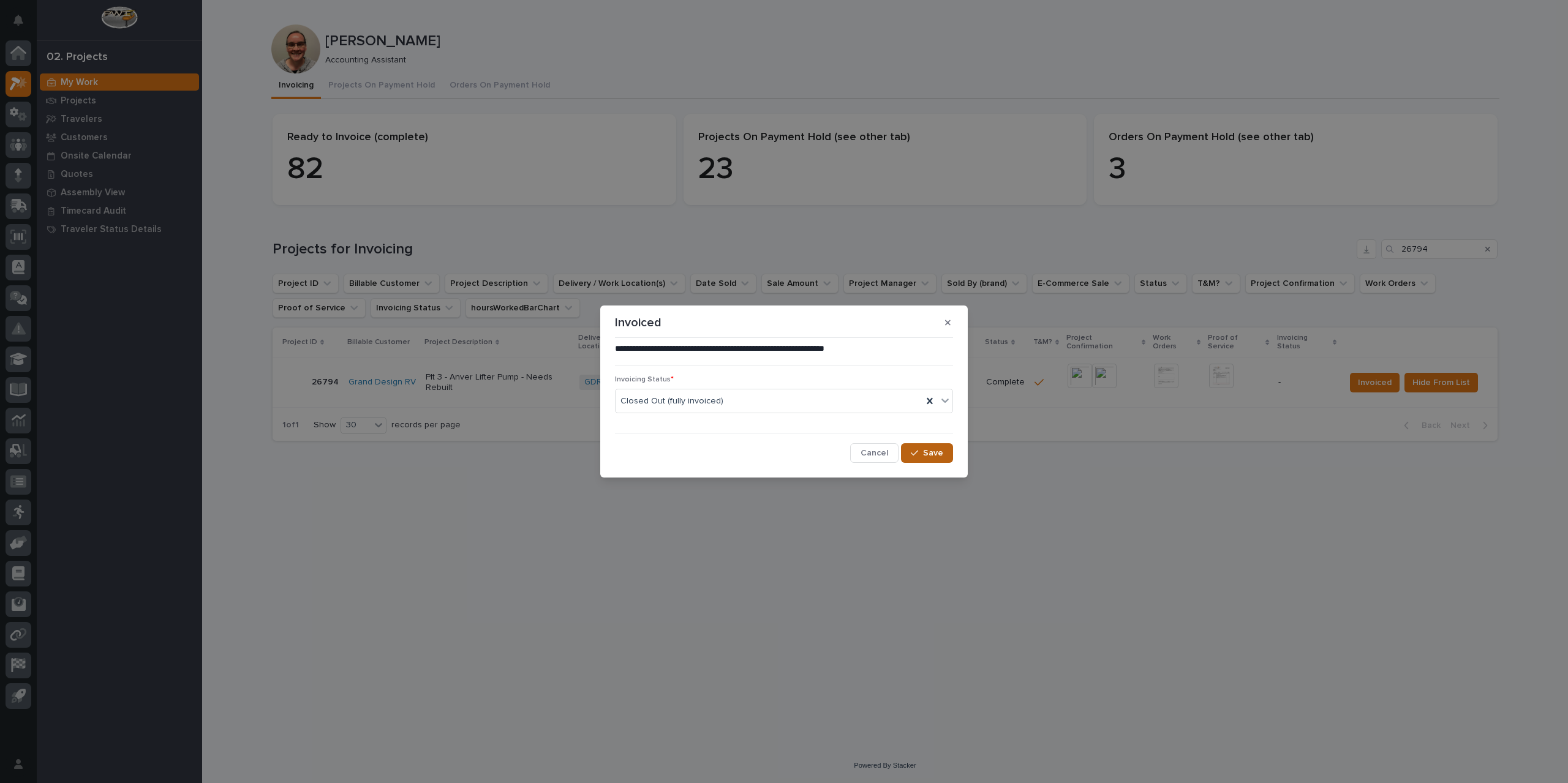
click at [933, 451] on span "Save" at bounding box center [933, 453] width 20 height 11
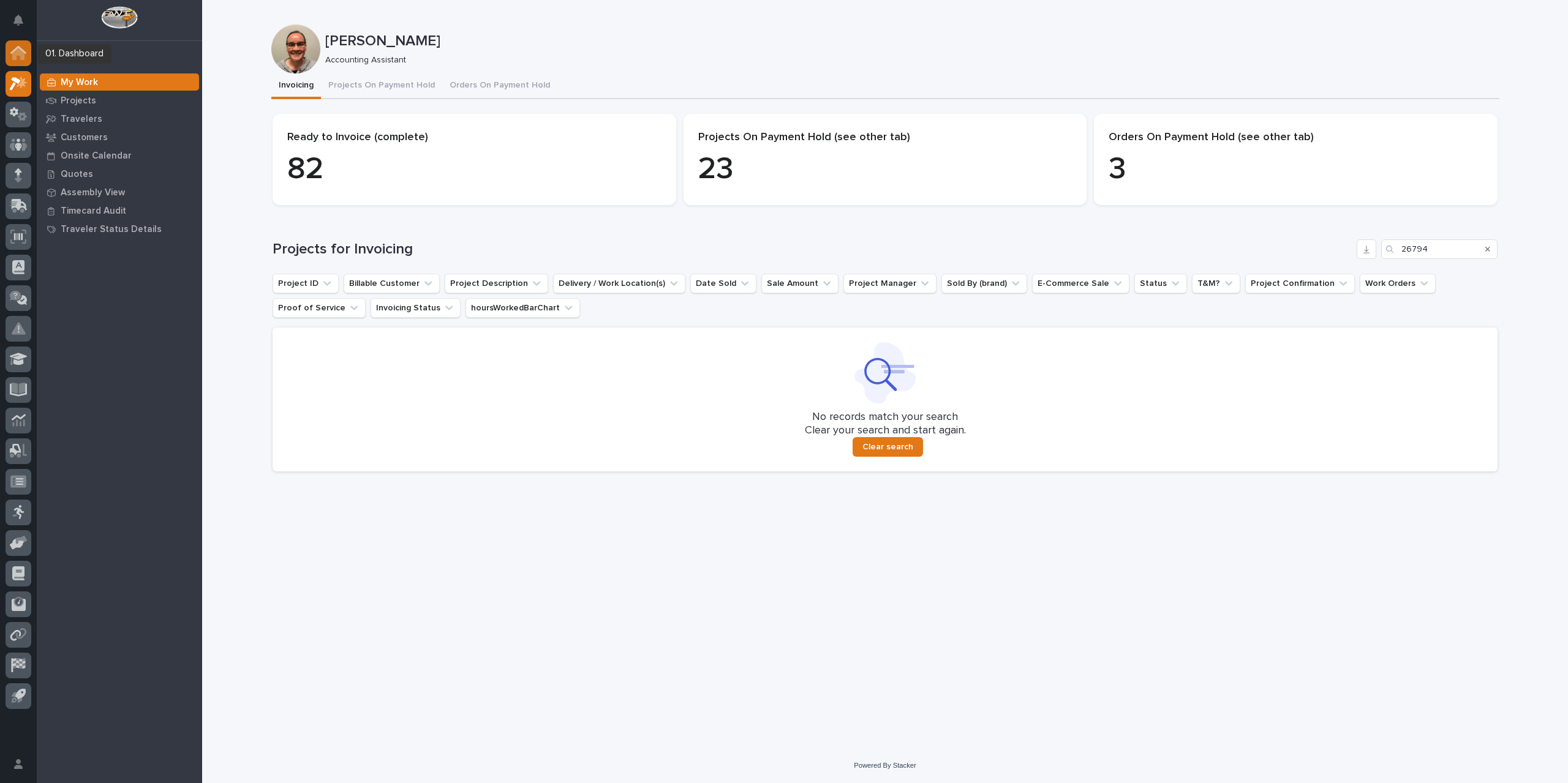
click at [17, 57] on icon at bounding box center [18, 52] width 16 height 14
